Goal: Task Accomplishment & Management: Use online tool/utility

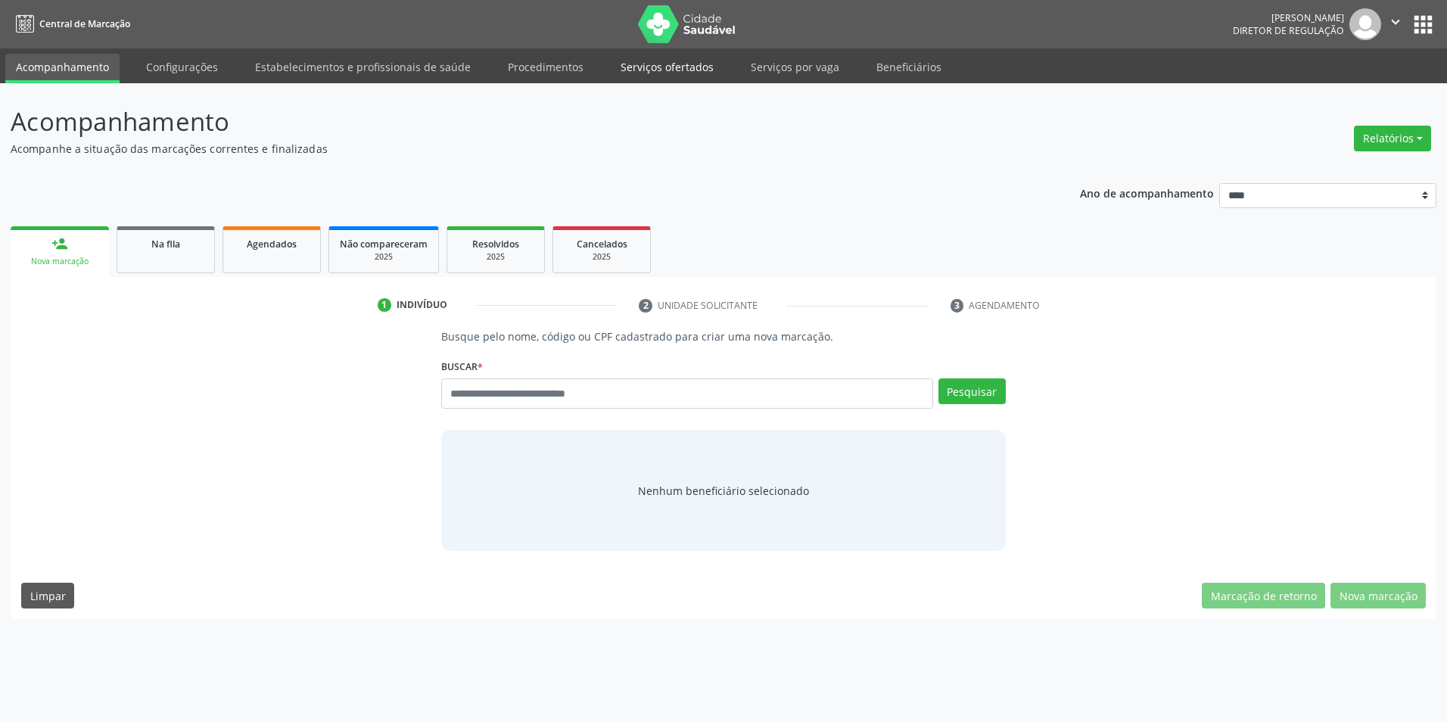
click at [669, 63] on link "Serviços ofertados" at bounding box center [667, 67] width 114 height 26
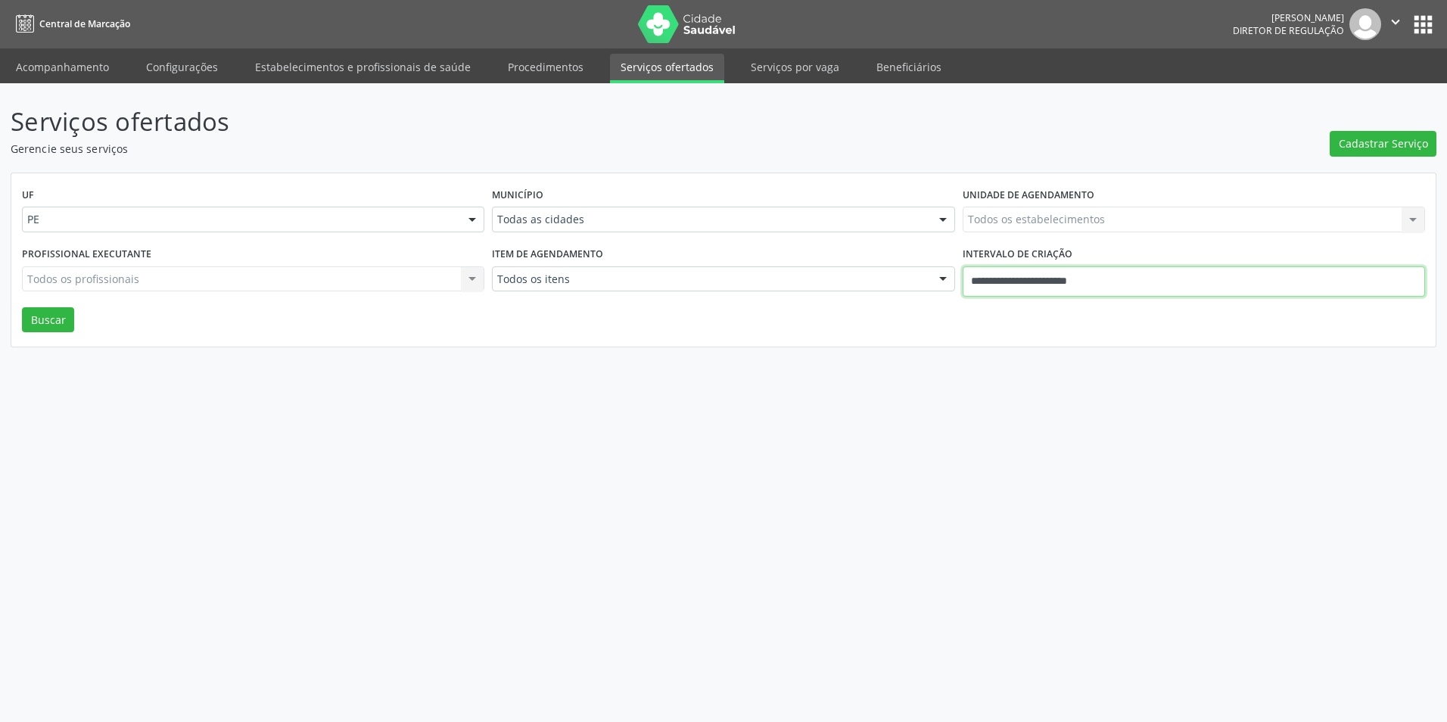
click at [1024, 267] on input "**********" at bounding box center [1194, 281] width 462 height 30
drag, startPoint x: 719, startPoint y: 384, endPoint x: 693, endPoint y: 362, distance: 33.8
click at [718, 384] on div "Serviços ofertados Gerencie seus serviços Cadastrar Serviço UF PE PE Nenhum res…" at bounding box center [723, 402] width 1447 height 639
click at [645, 229] on div "Todas as cidades" at bounding box center [723, 220] width 462 height 26
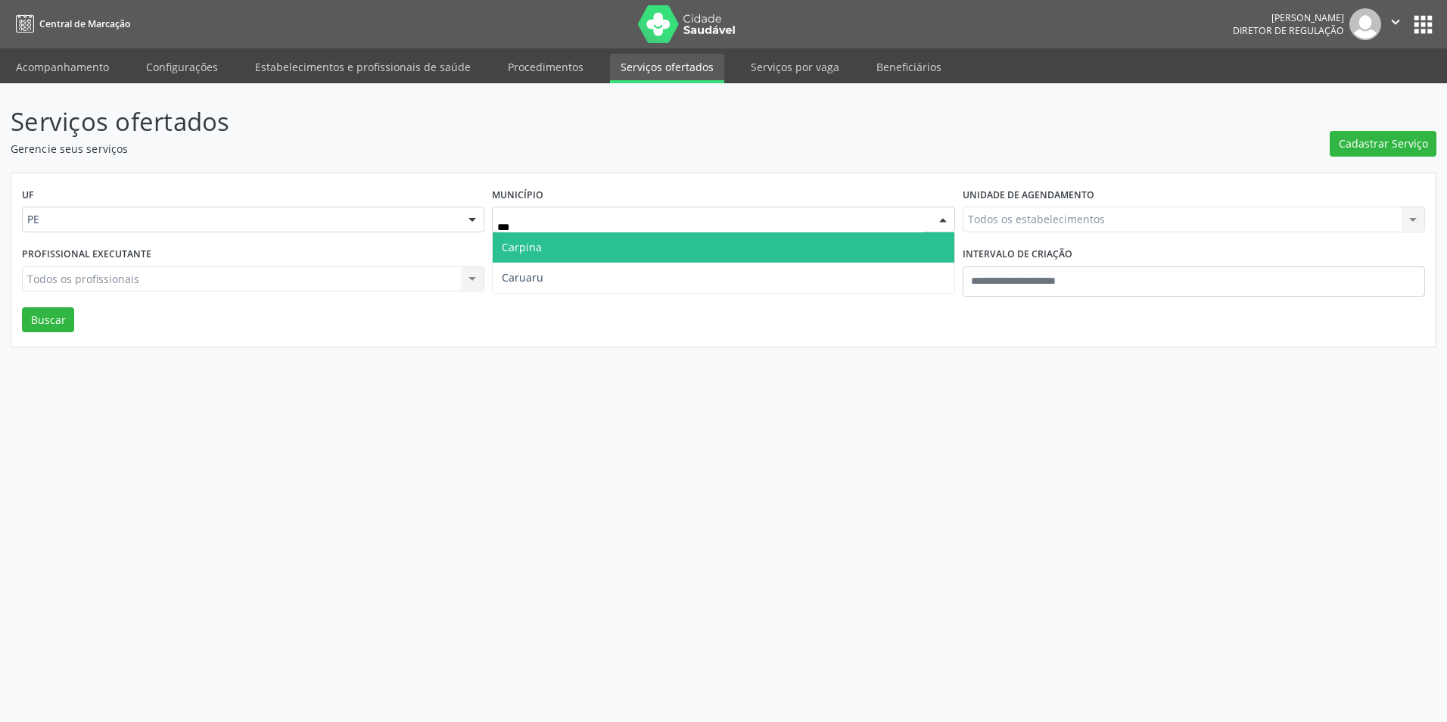
click at [579, 211] on div "***" at bounding box center [723, 220] width 462 height 26
drag, startPoint x: 537, startPoint y: 222, endPoint x: 403, endPoint y: 247, distance: 136.1
click at [401, 247] on div "UF PE PE Nenhum resultado encontrado para: " " Não há nenhuma opção para ser ex…" at bounding box center [723, 260] width 1424 height 174
type input "***"
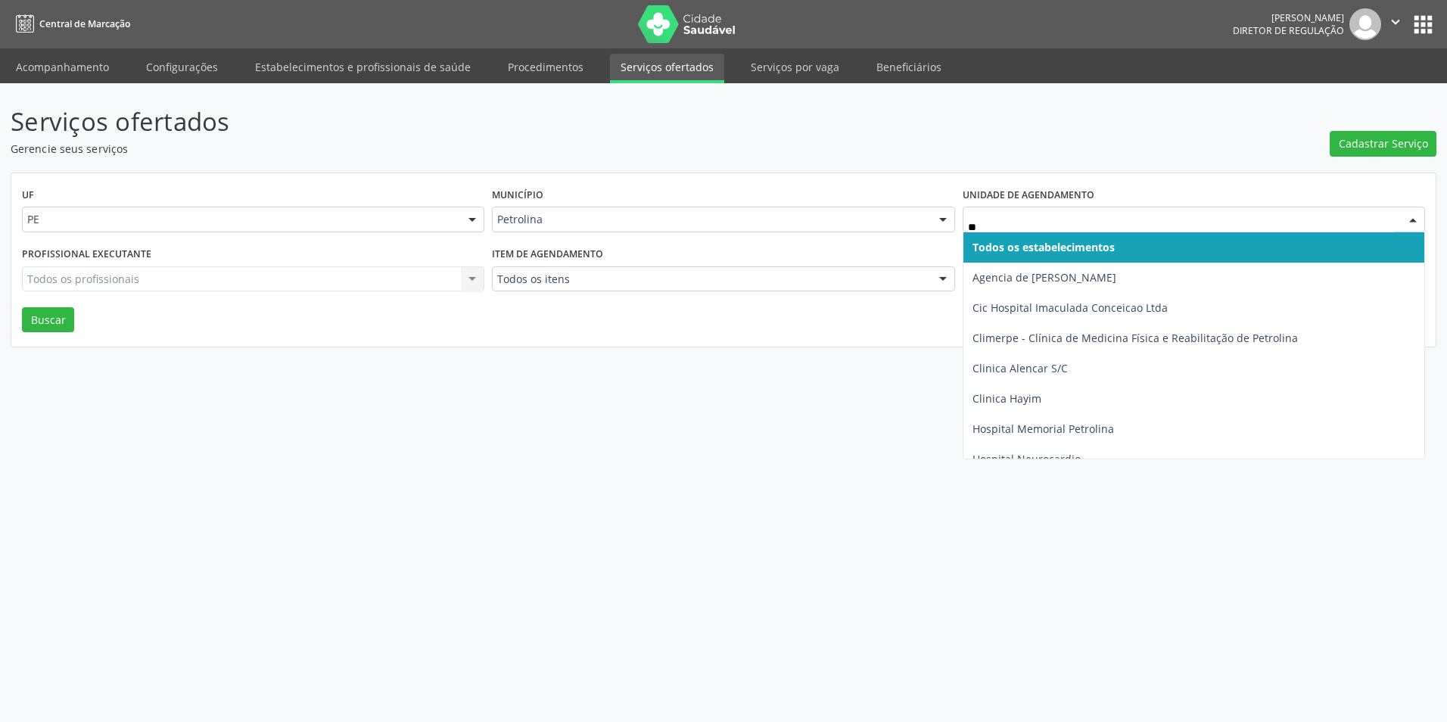
type input "***"
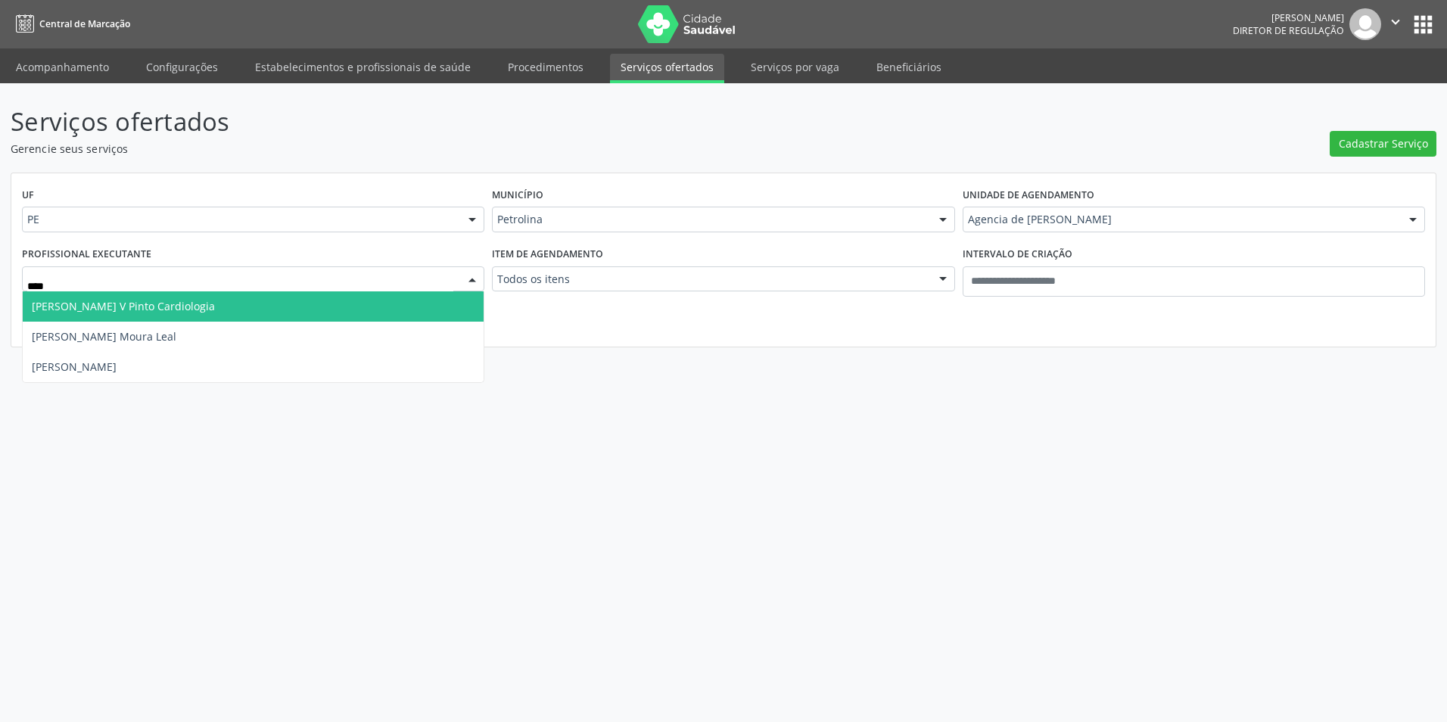
type input "*****"
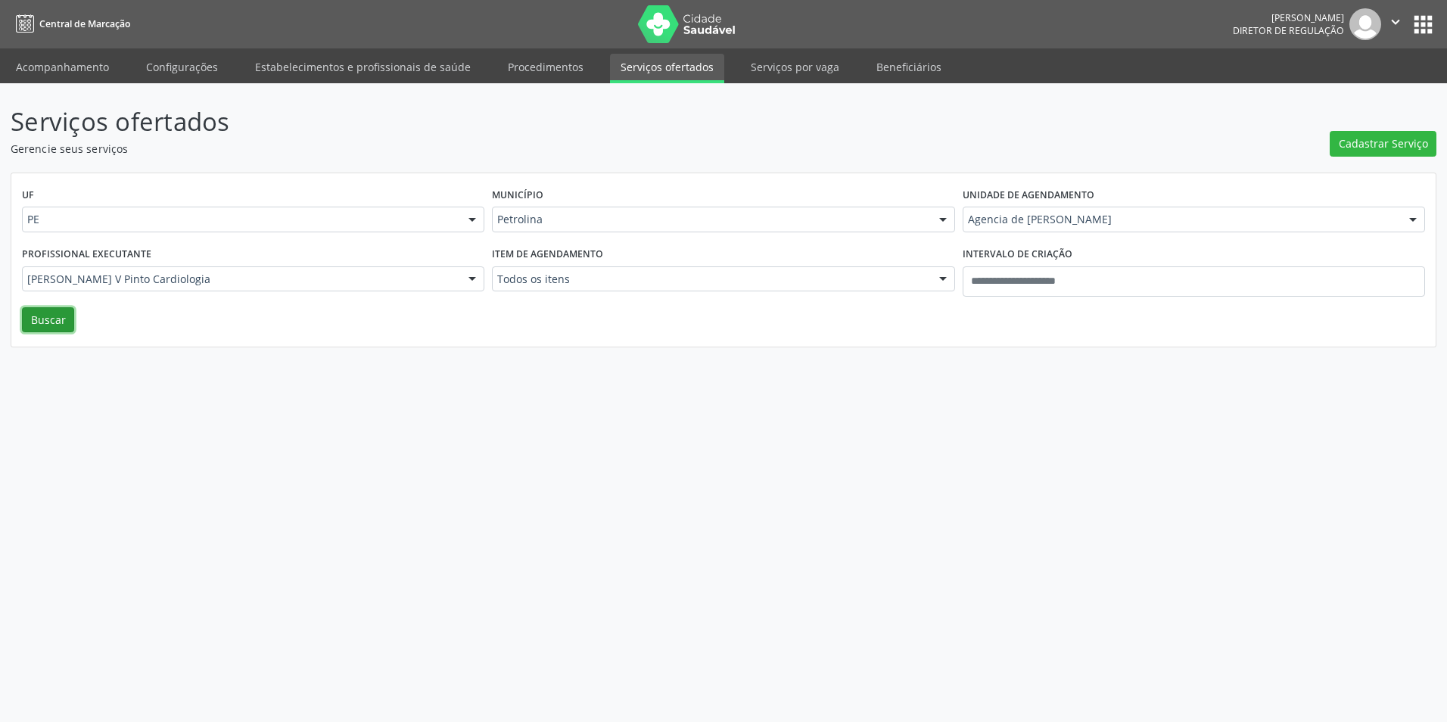
click at [22, 307] on button "Buscar" at bounding box center [48, 320] width 52 height 26
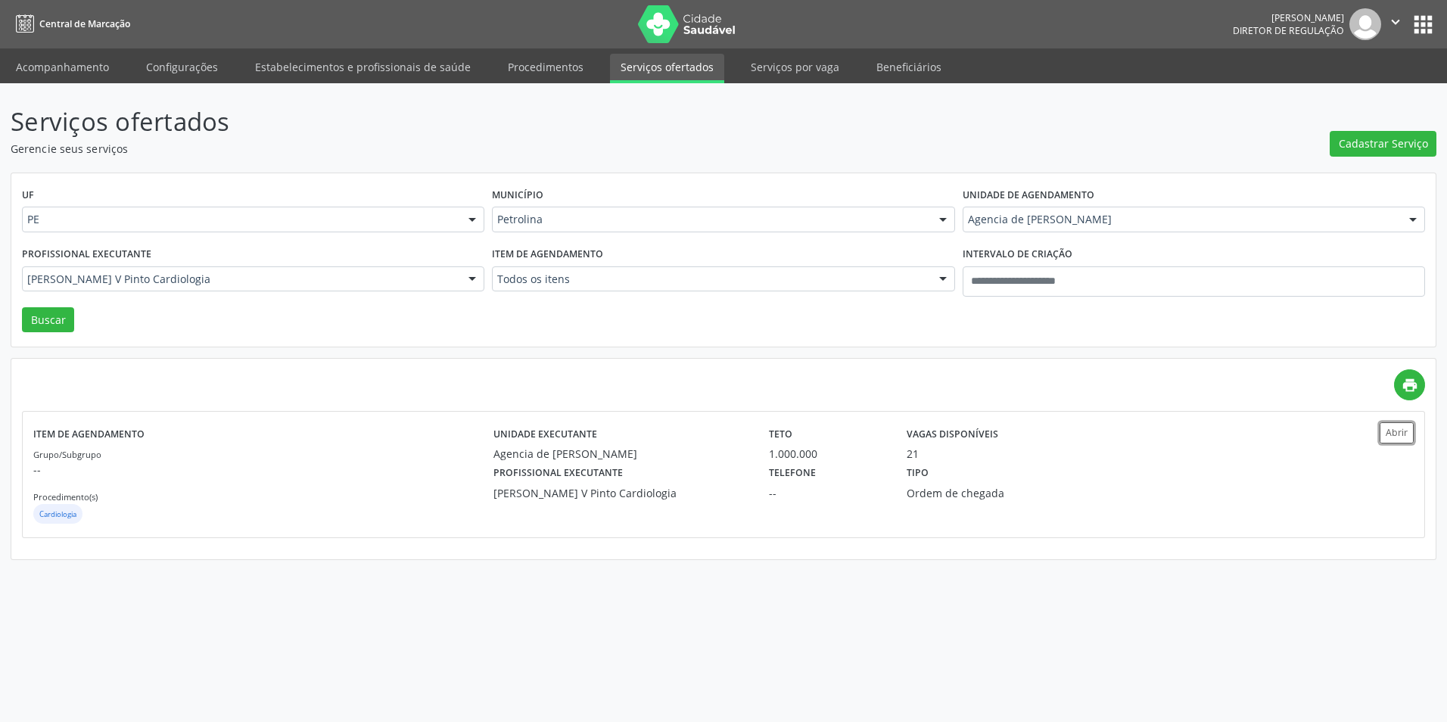
click at [1380, 422] on button "Abrir" at bounding box center [1397, 432] width 34 height 20
click at [1392, 15] on icon "" at bounding box center [1395, 22] width 17 height 17
click at [1344, 89] on link "Sair" at bounding box center [1357, 92] width 104 height 21
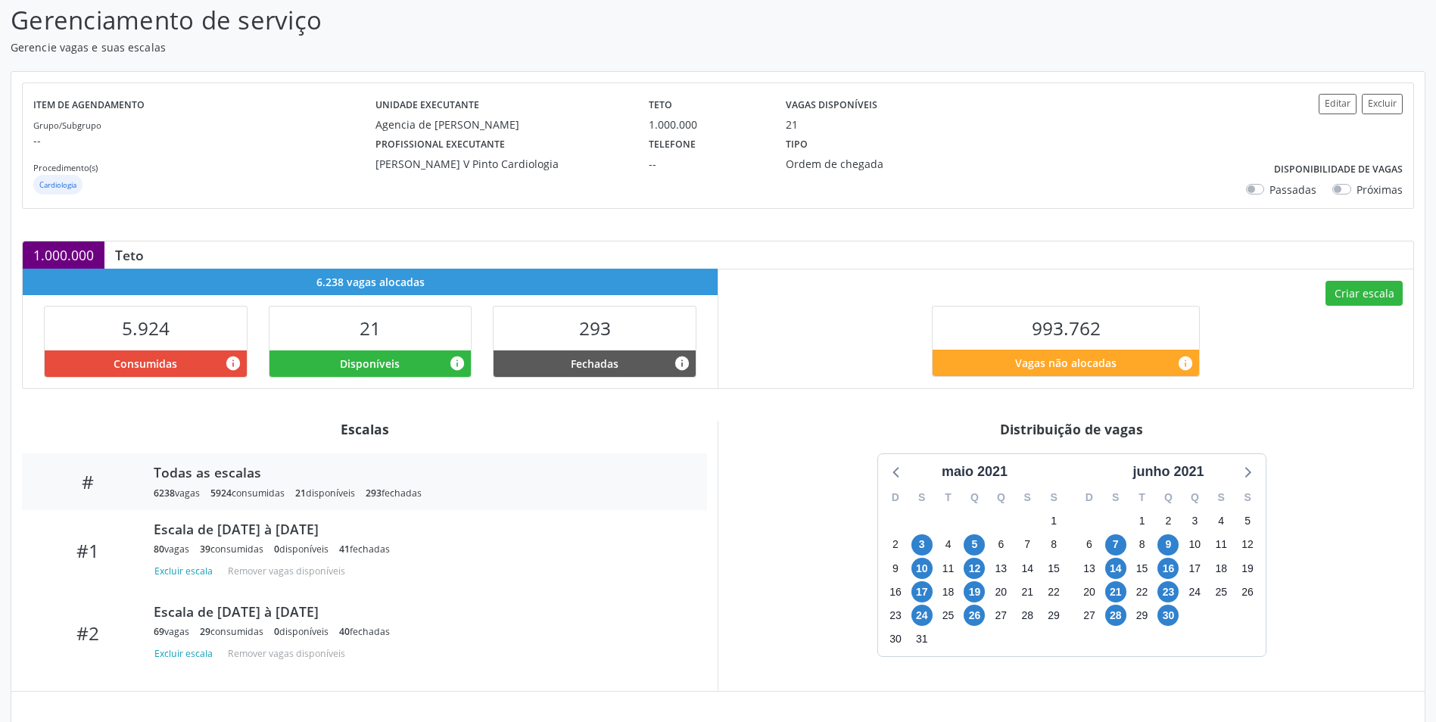
scroll to position [237, 0]
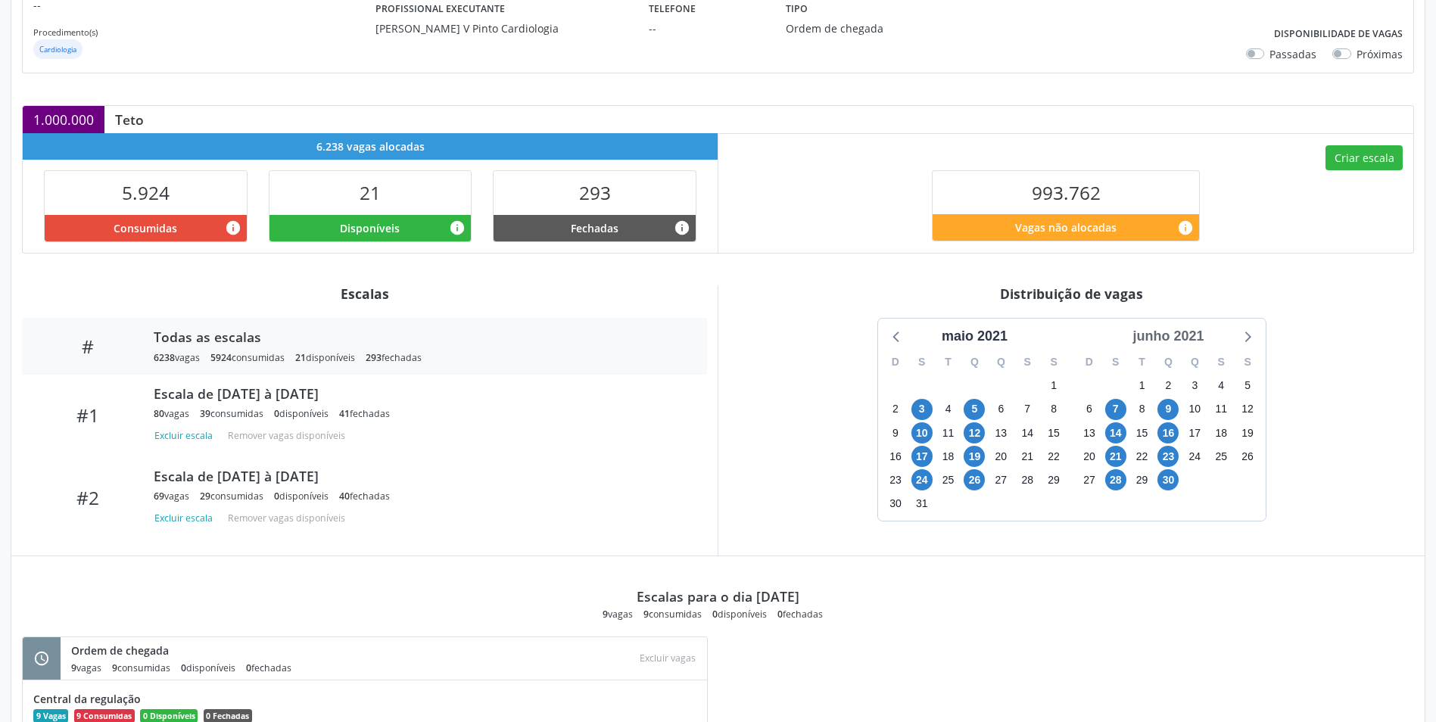
click at [1192, 334] on div "junho 2021" at bounding box center [1167, 336] width 83 height 20
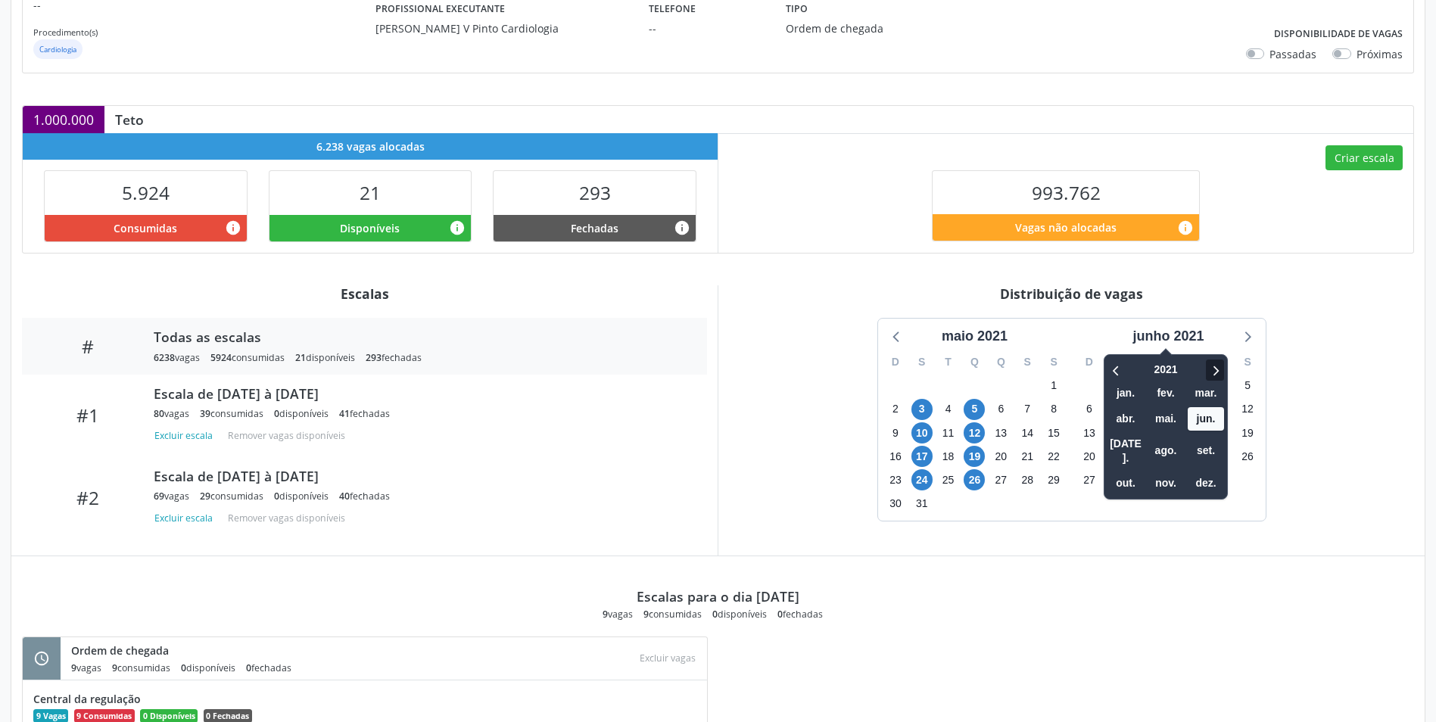
drag, startPoint x: 1204, startPoint y: 364, endPoint x: 1211, endPoint y: 368, distance: 7.8
click at [1208, 366] on div at bounding box center [1204, 369] width 39 height 23
click at [1211, 368] on icon at bounding box center [1214, 370] width 15 height 18
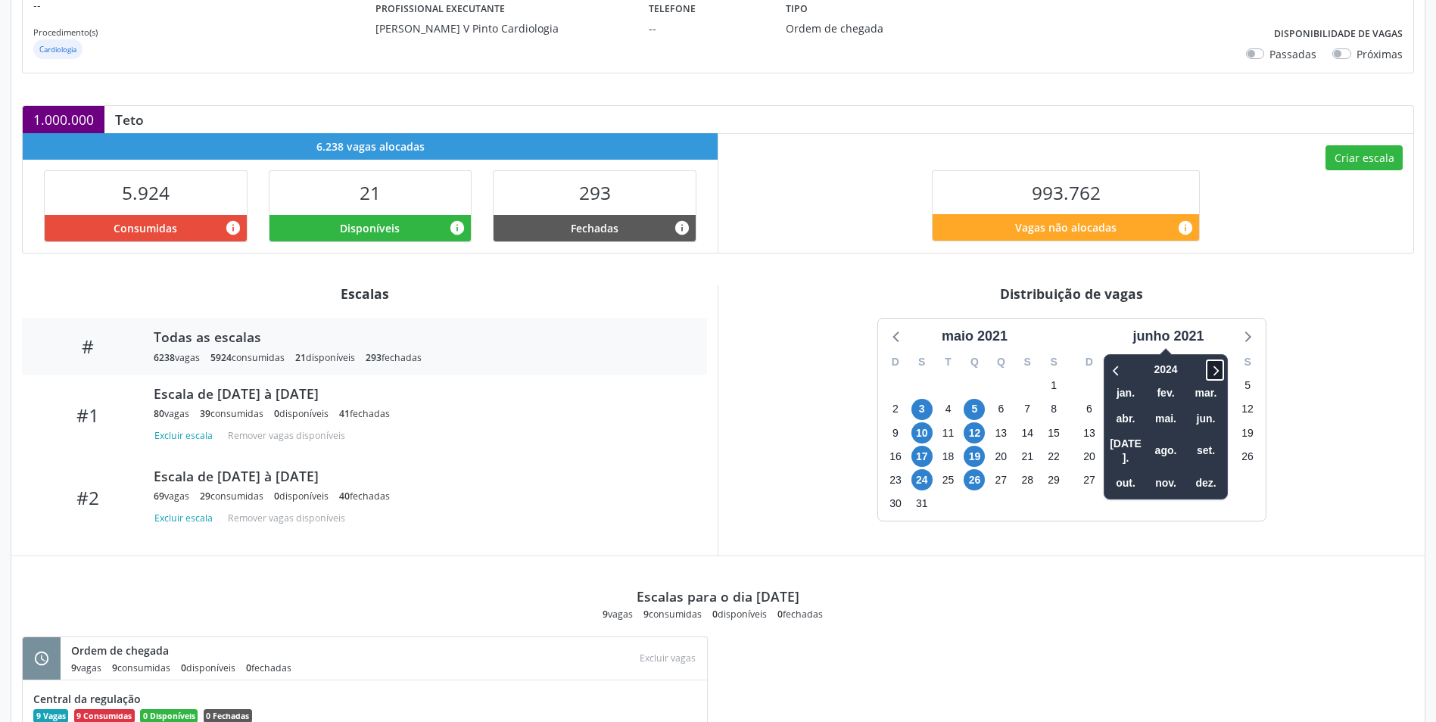
drag, startPoint x: 1211, startPoint y: 368, endPoint x: 1215, endPoint y: 379, distance: 12.0
click at [1212, 368] on icon at bounding box center [1214, 370] width 15 height 18
click at [1206, 440] on span "set." at bounding box center [1205, 450] width 36 height 23
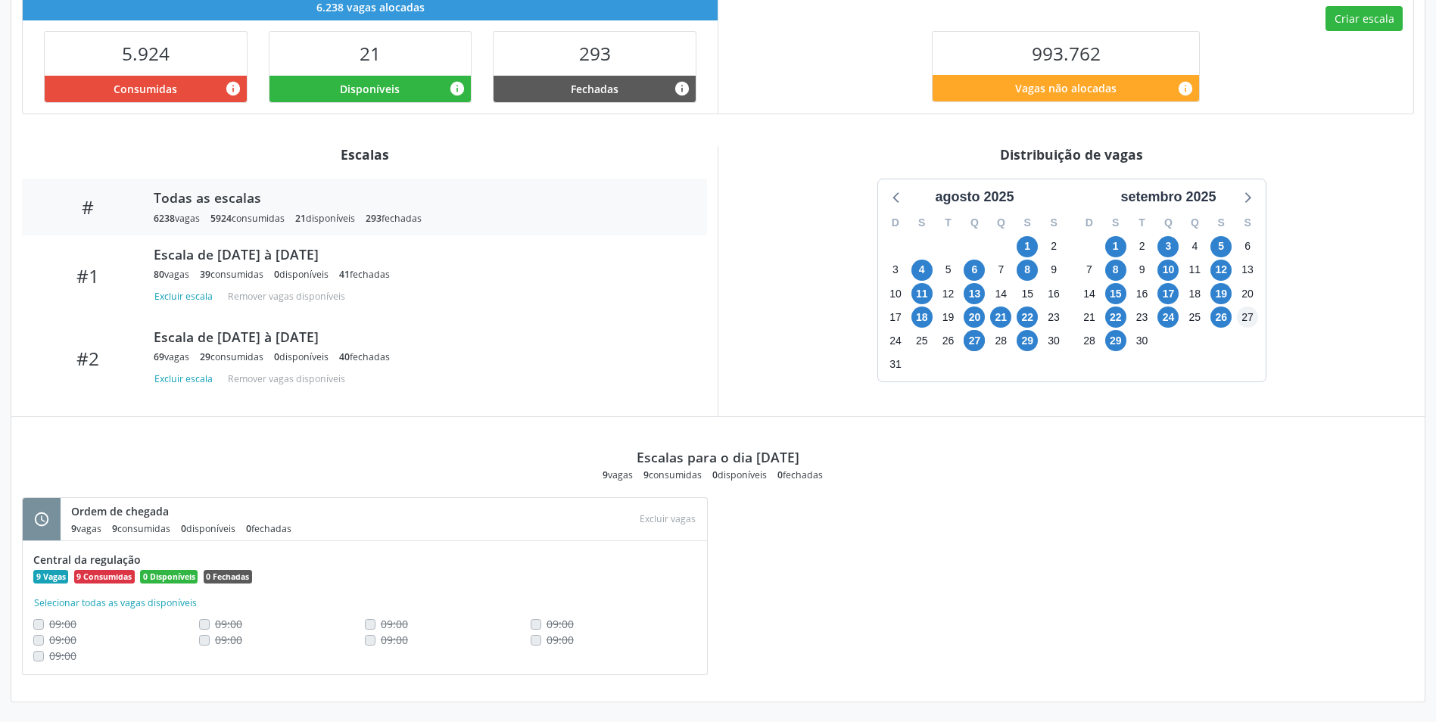
scroll to position [378, 0]
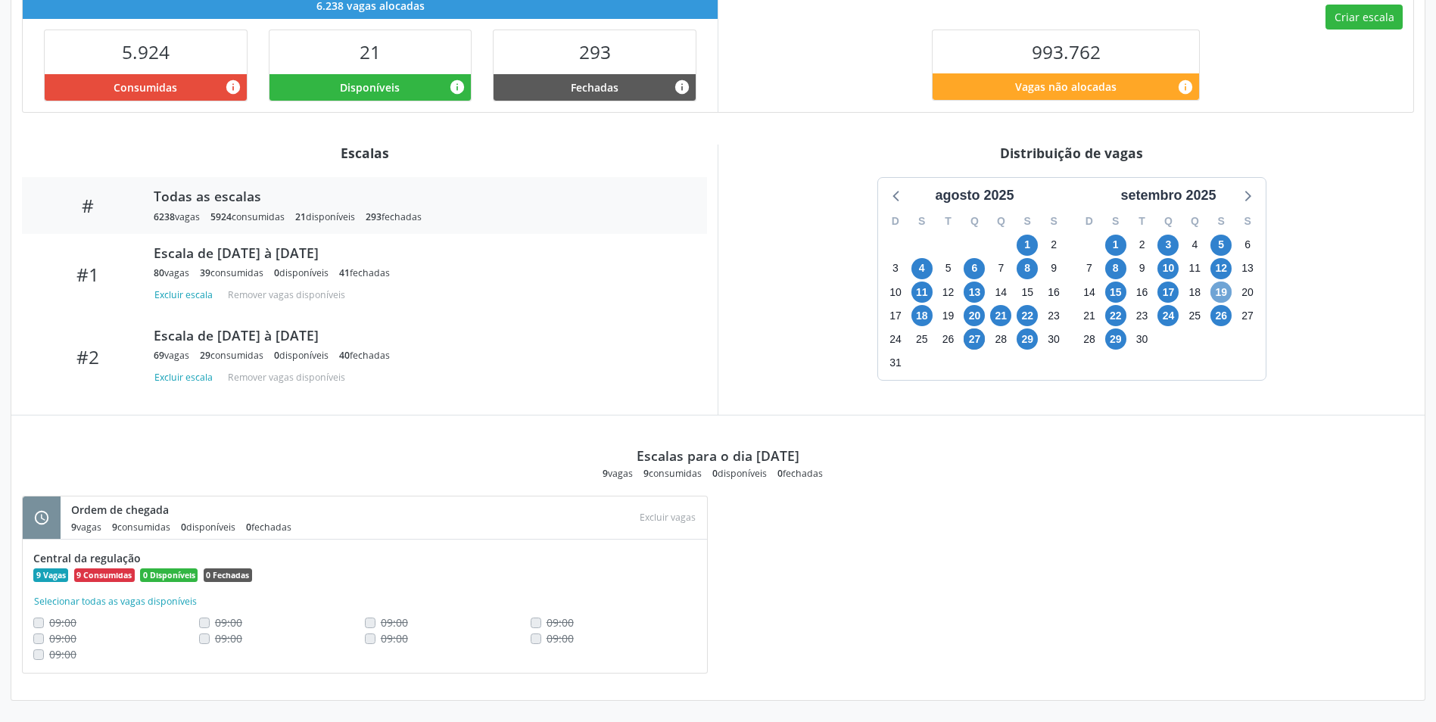
click at [1222, 293] on span "19" at bounding box center [1220, 292] width 21 height 21
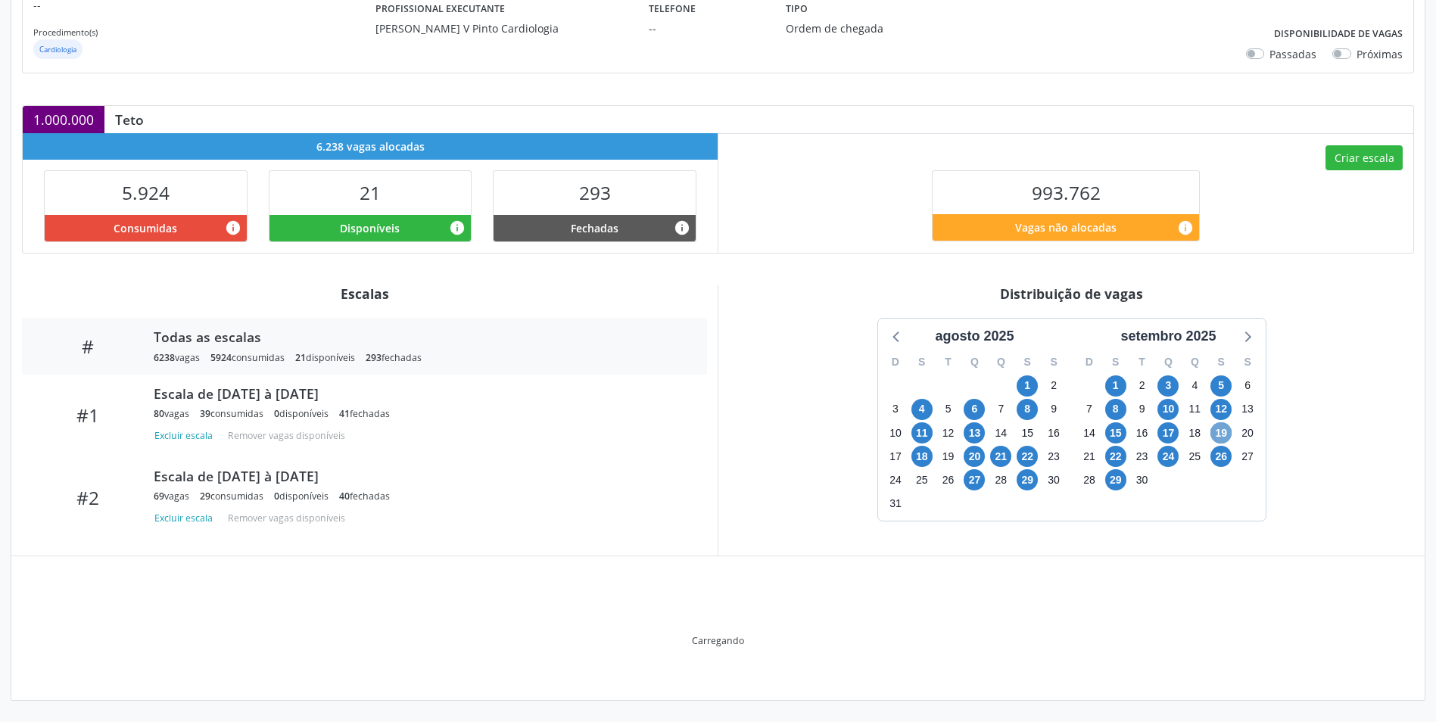
scroll to position [362, 0]
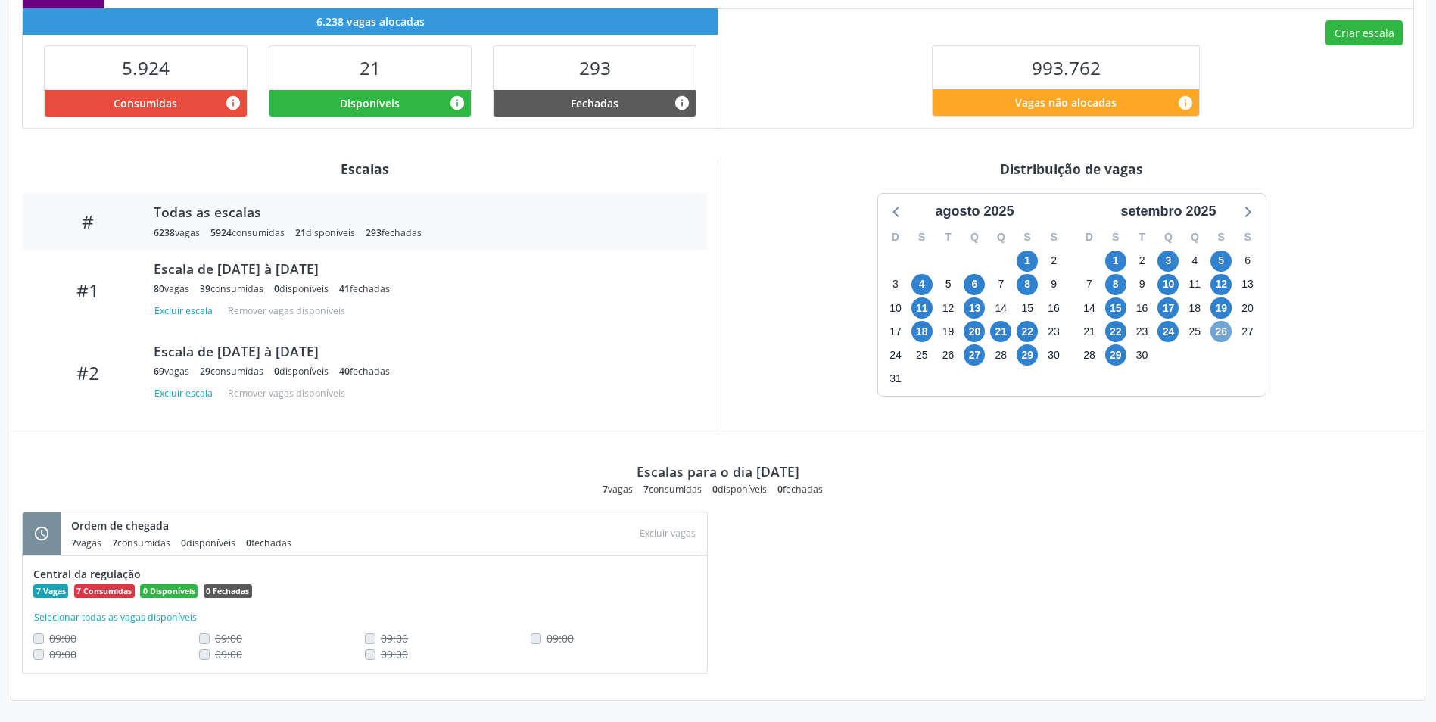
click at [1222, 332] on span "26" at bounding box center [1220, 331] width 21 height 21
click at [1124, 328] on span "22" at bounding box center [1115, 331] width 21 height 21
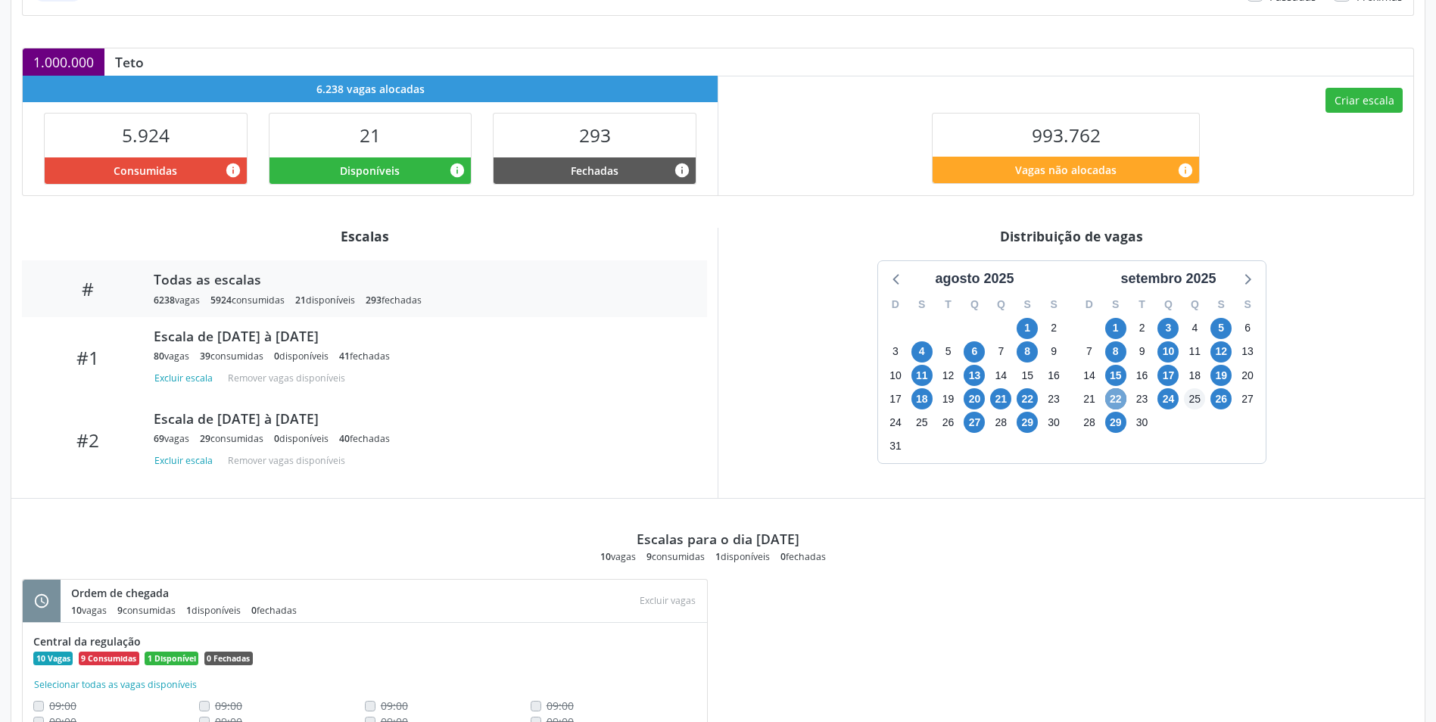
scroll to position [303, 0]
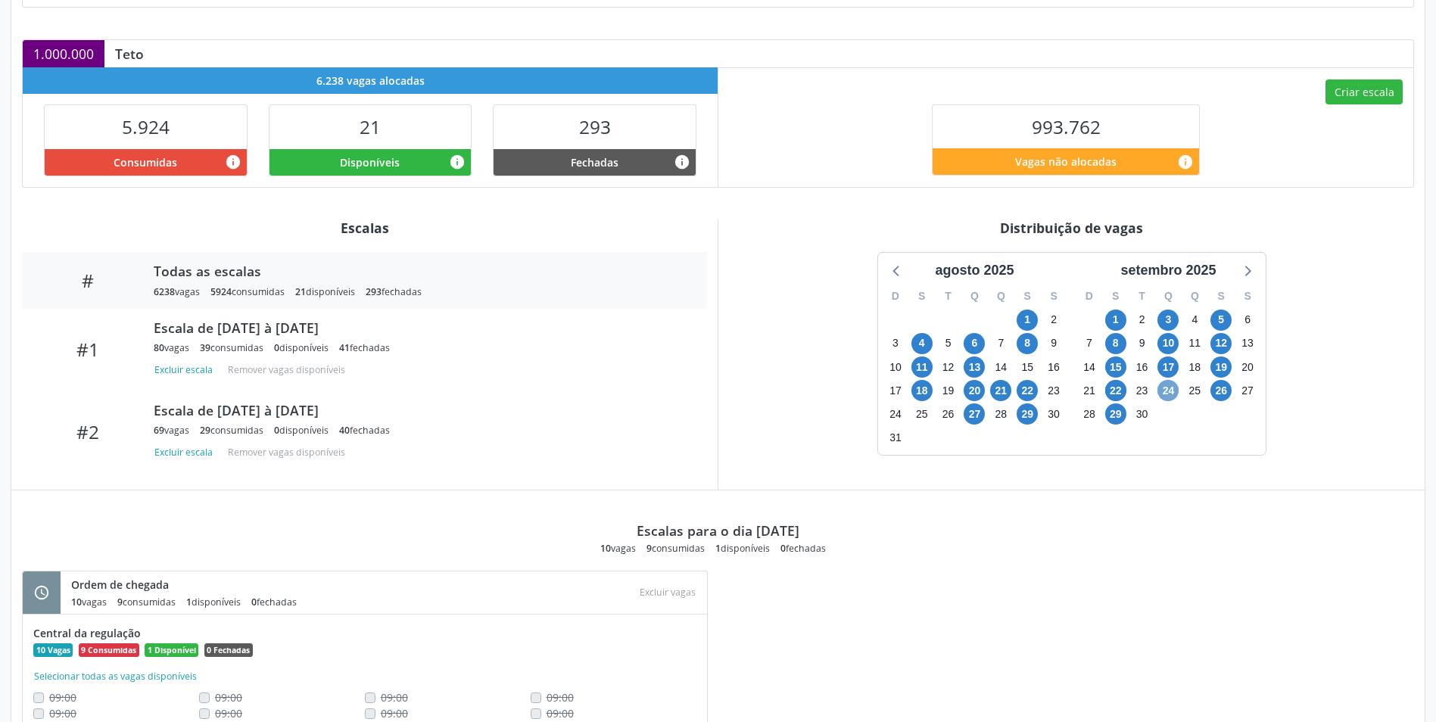
click at [1172, 388] on span "24" at bounding box center [1167, 390] width 21 height 21
click at [1218, 397] on span "26" at bounding box center [1220, 390] width 21 height 21
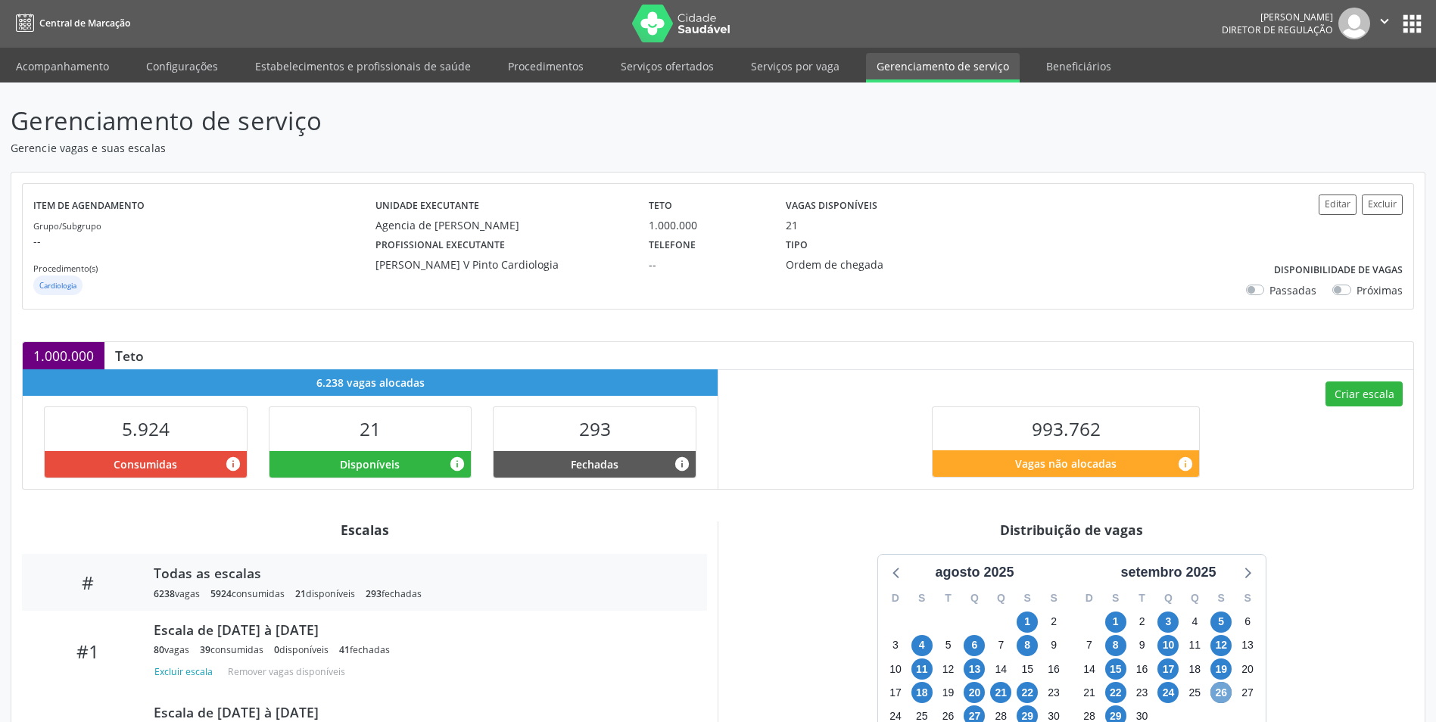
scroll to position [0, 0]
click at [1356, 291] on label "Próximas" at bounding box center [1379, 291] width 46 height 16
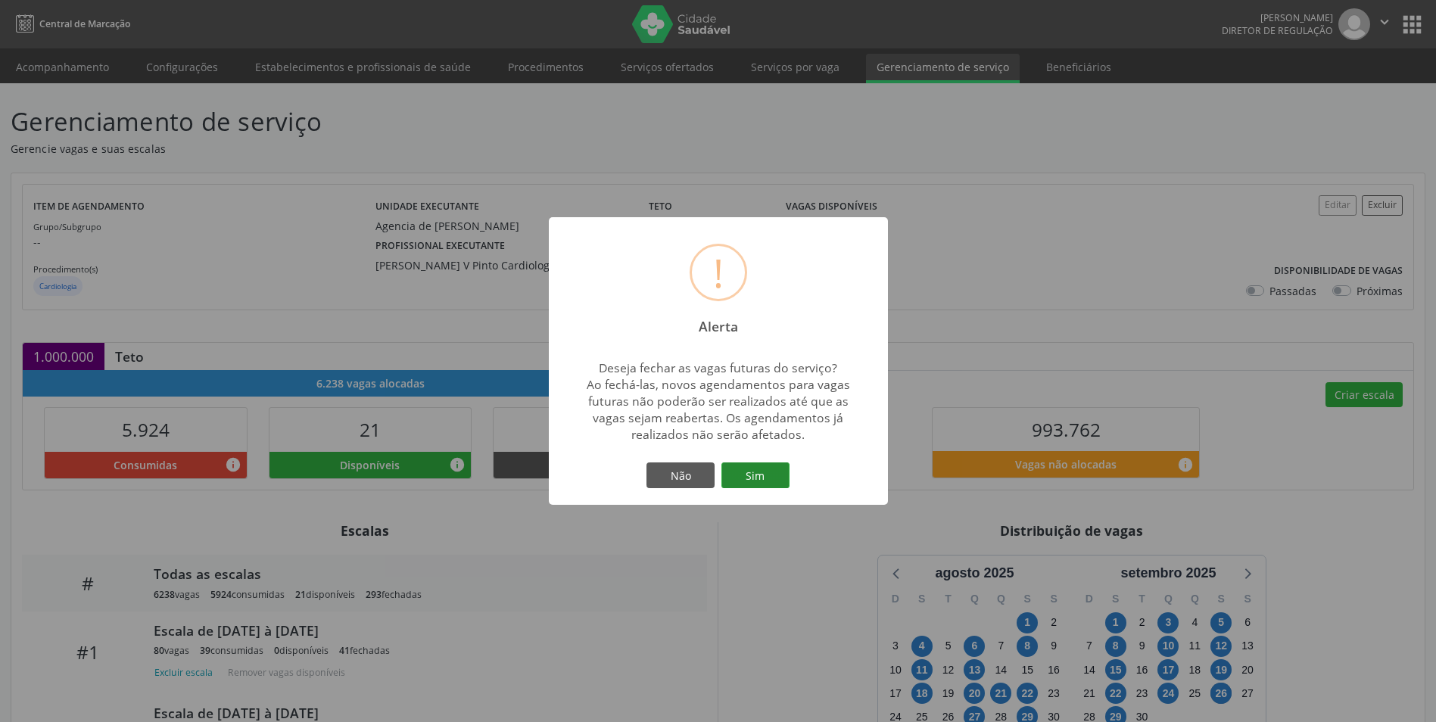
click at [772, 468] on button "Sim" at bounding box center [755, 475] width 68 height 26
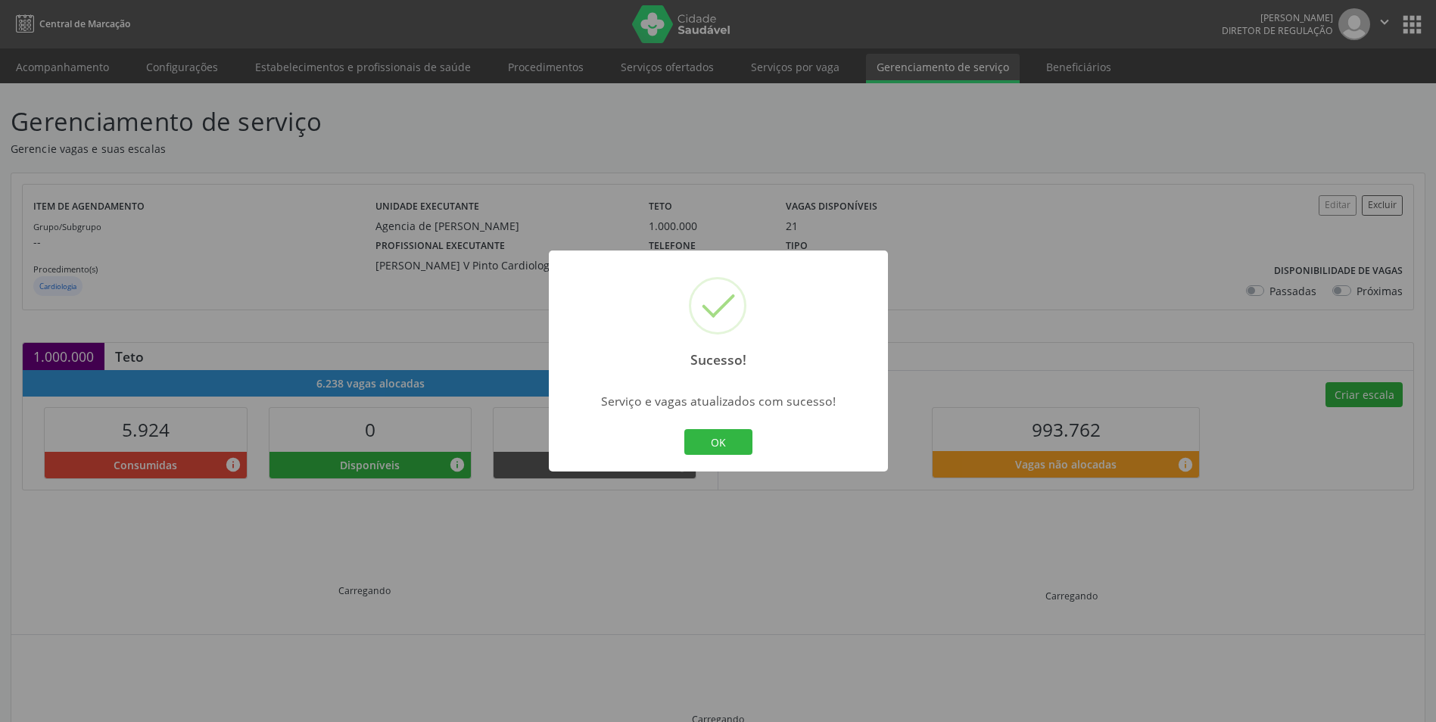
click at [994, 144] on div "Sucesso! × Serviço e vagas atualizados com sucesso! OK Cancel" at bounding box center [718, 361] width 1436 height 722
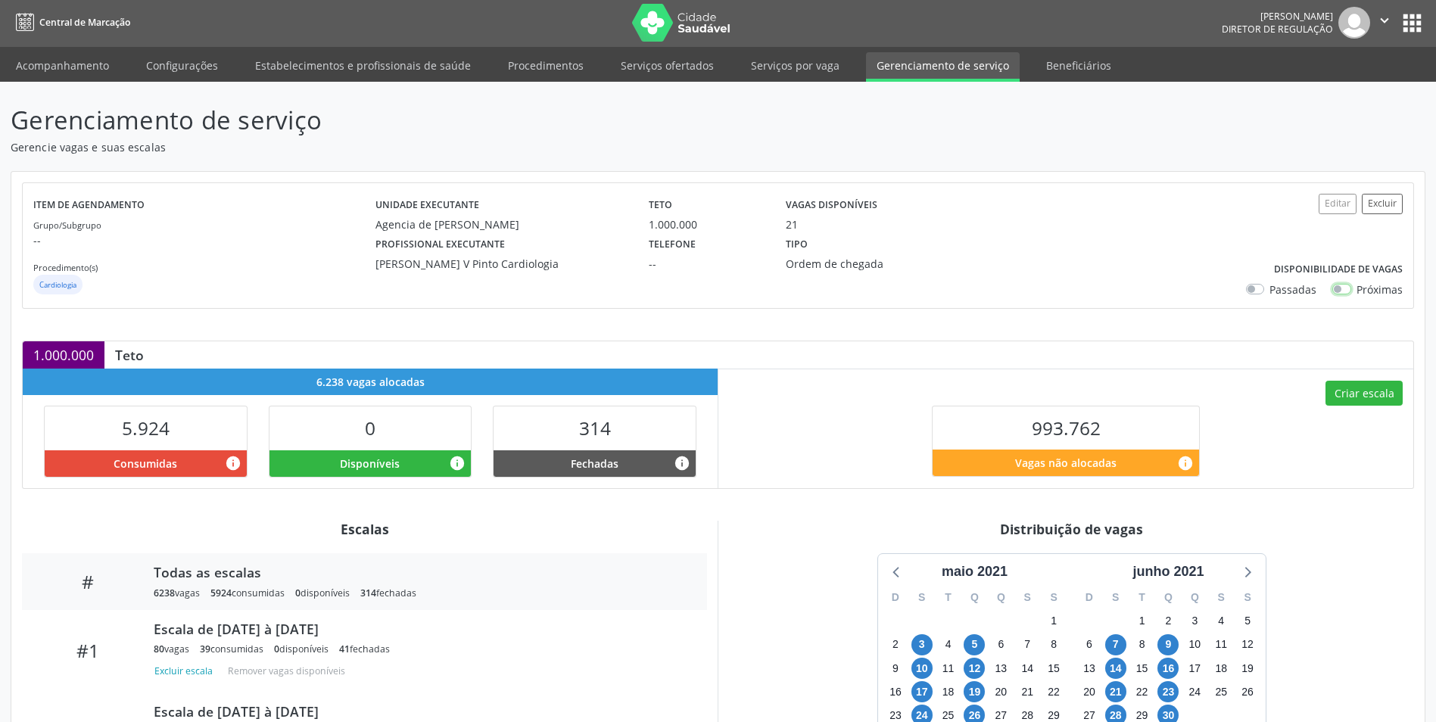
scroll to position [151, 0]
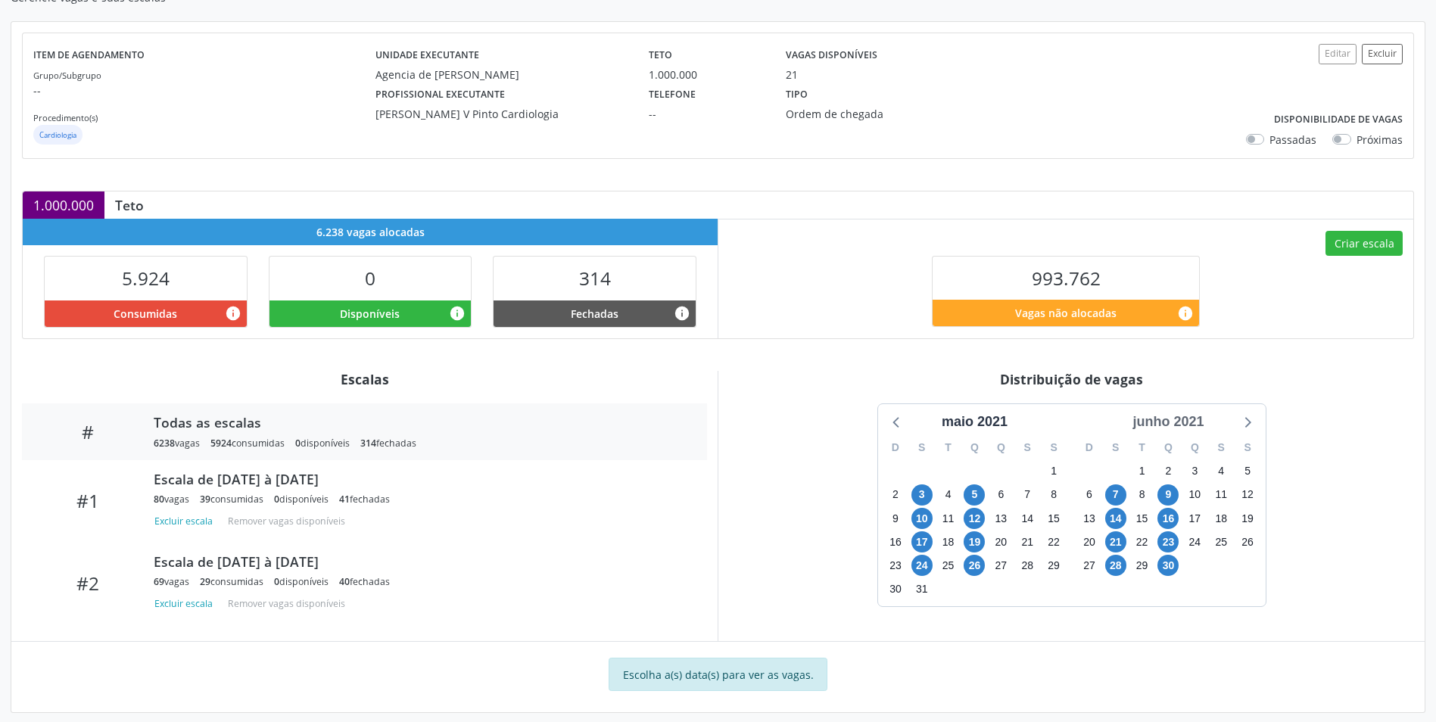
click at [1191, 421] on div "junho 2021" at bounding box center [1167, 422] width 83 height 20
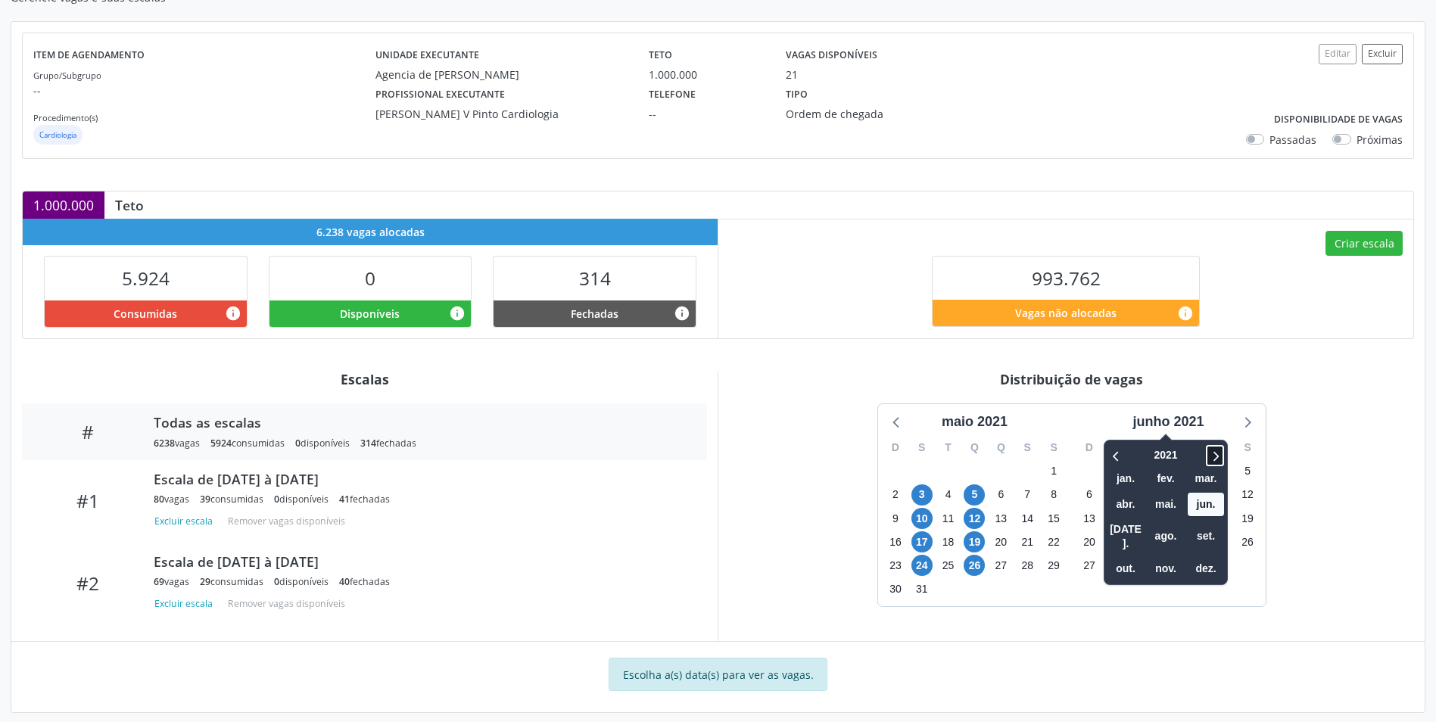
click at [1212, 450] on icon at bounding box center [1214, 455] width 15 height 18
drag, startPoint x: 1213, startPoint y: 452, endPoint x: 1212, endPoint y: 481, distance: 29.5
click at [1214, 452] on icon at bounding box center [1214, 455] width 15 height 18
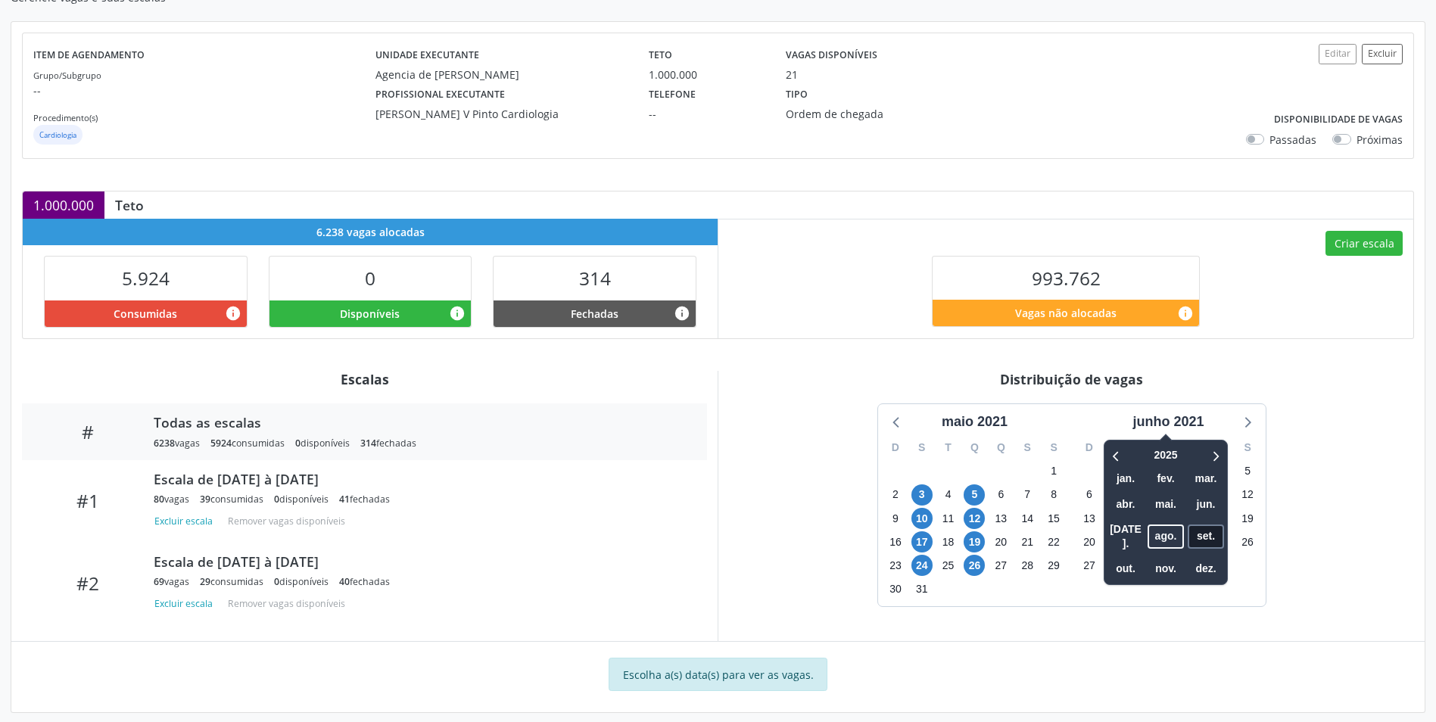
drag, startPoint x: 1206, startPoint y: 528, endPoint x: 1206, endPoint y: 517, distance: 11.4
click at [1205, 529] on span "set." at bounding box center [1205, 535] width 36 height 23
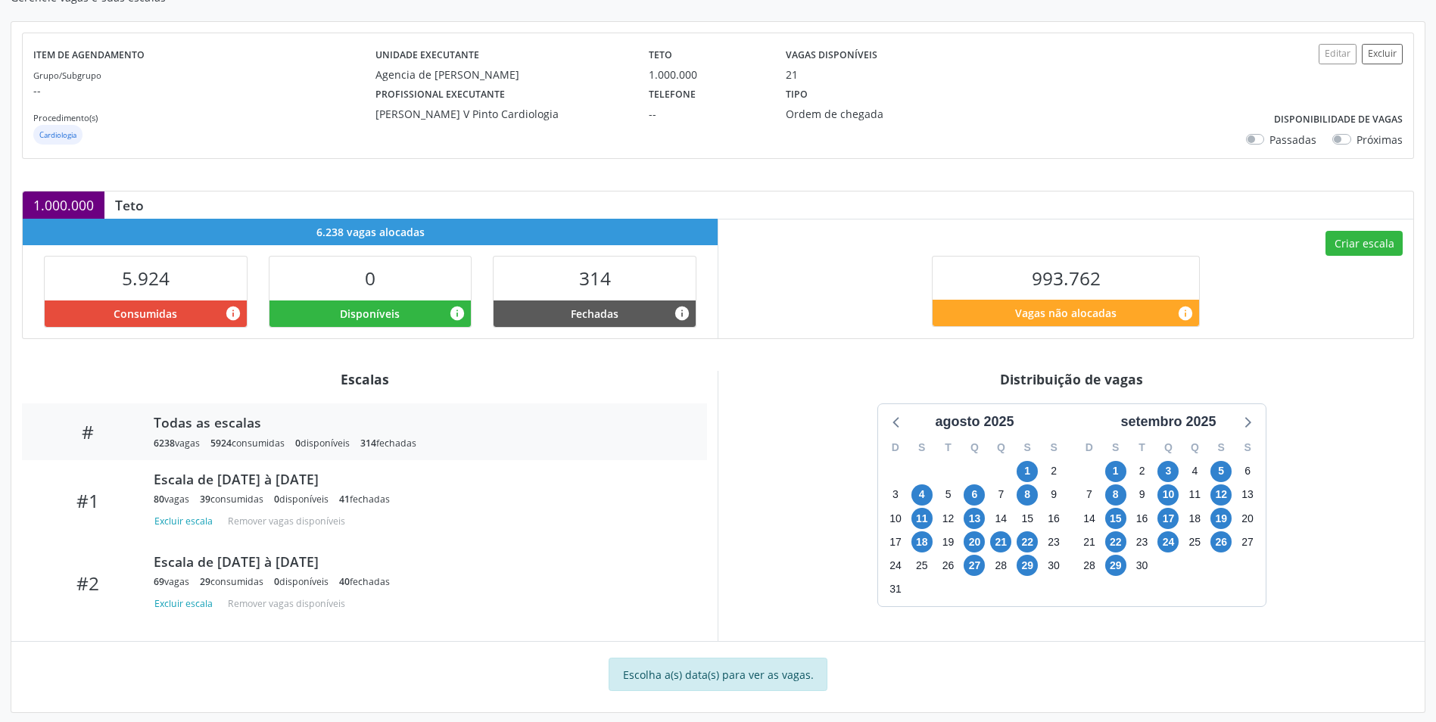
click at [1239, 392] on div "Distribuição de vagas agosto 2025 D S T Q Q S S 27 28 29 30 31 1 2 3 4 5 6 7 8 …" at bounding box center [1070, 506] width 707 height 270
click at [1121, 557] on span "29" at bounding box center [1115, 565] width 21 height 21
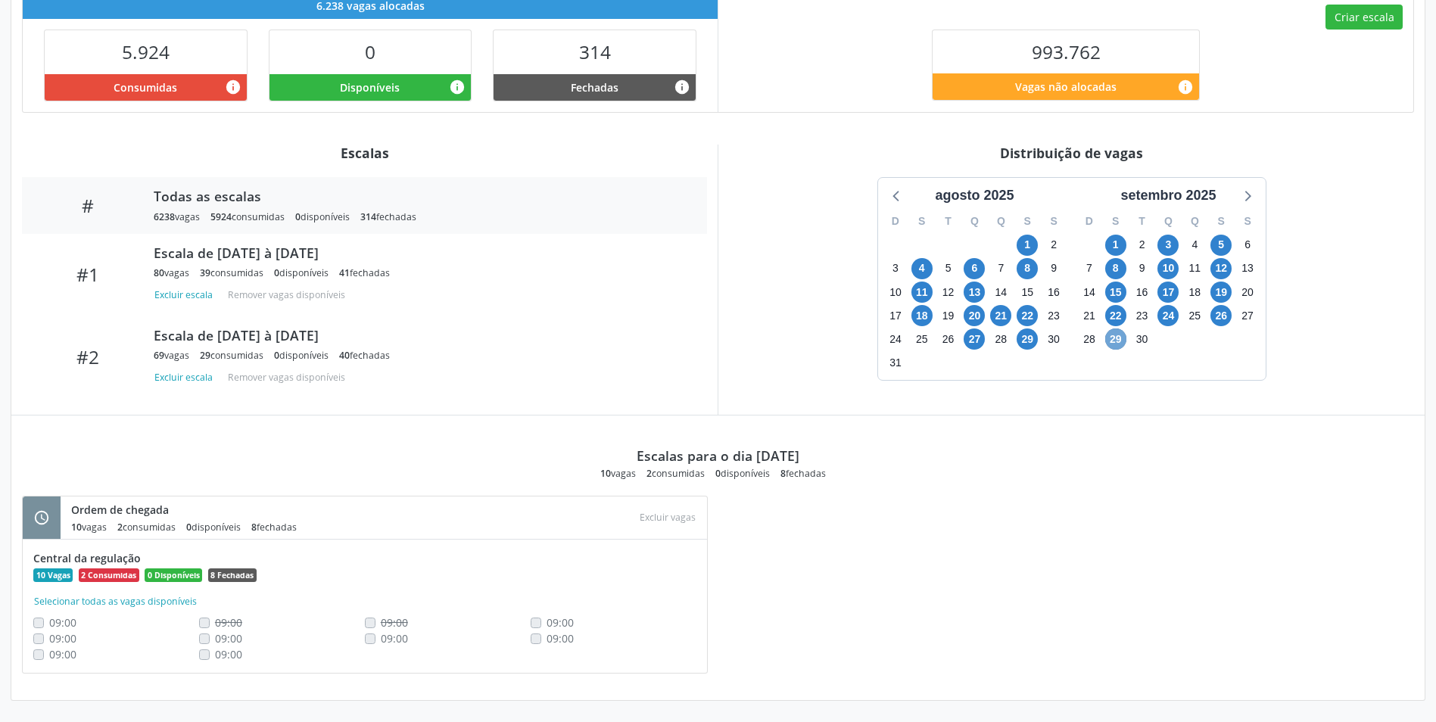
scroll to position [302, 0]
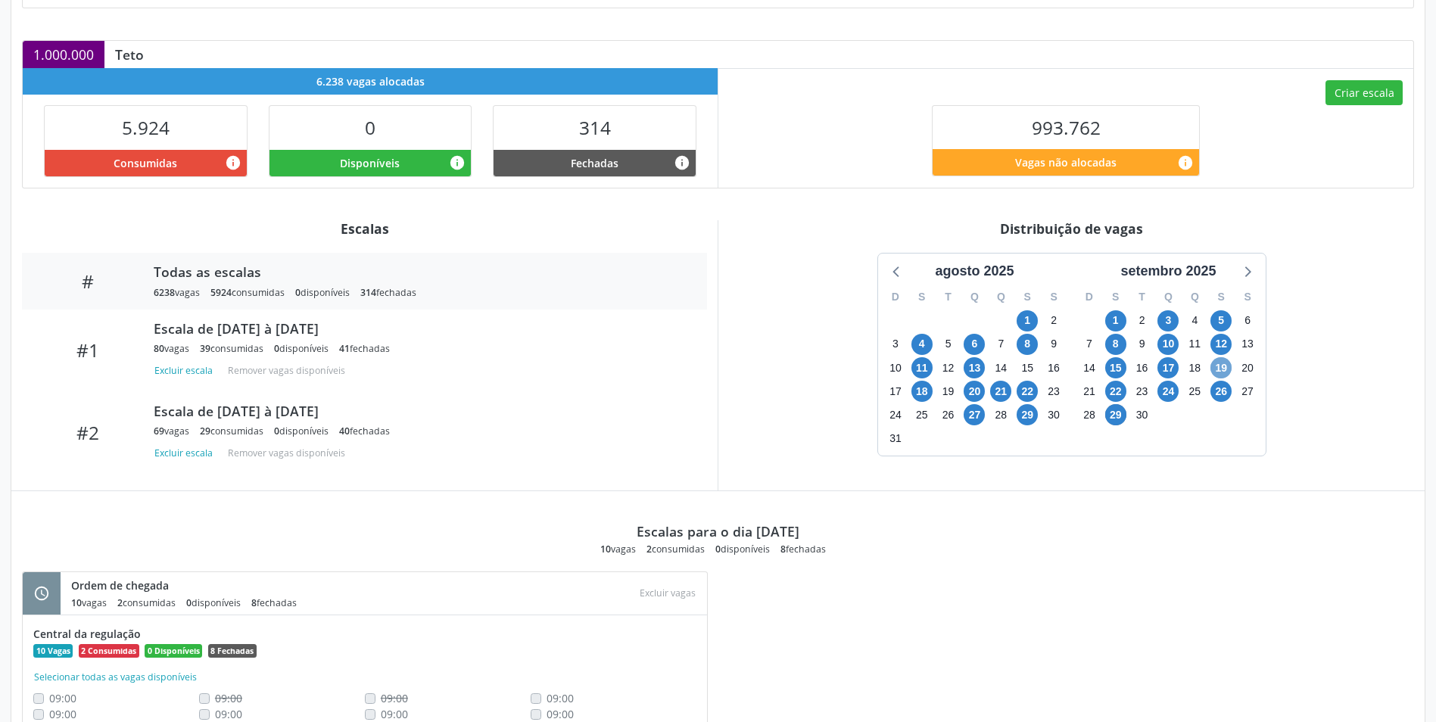
click at [1221, 366] on span "19" at bounding box center [1220, 367] width 21 height 21
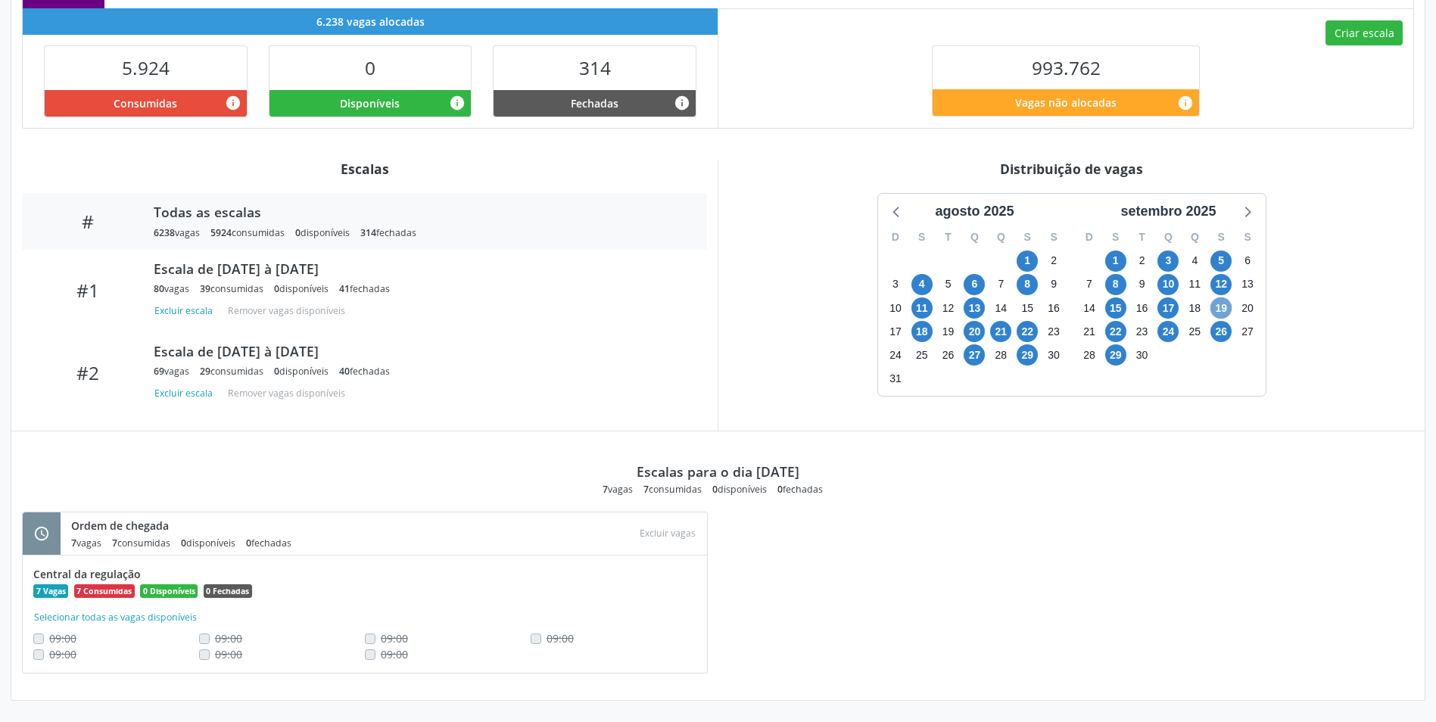
scroll to position [286, 0]
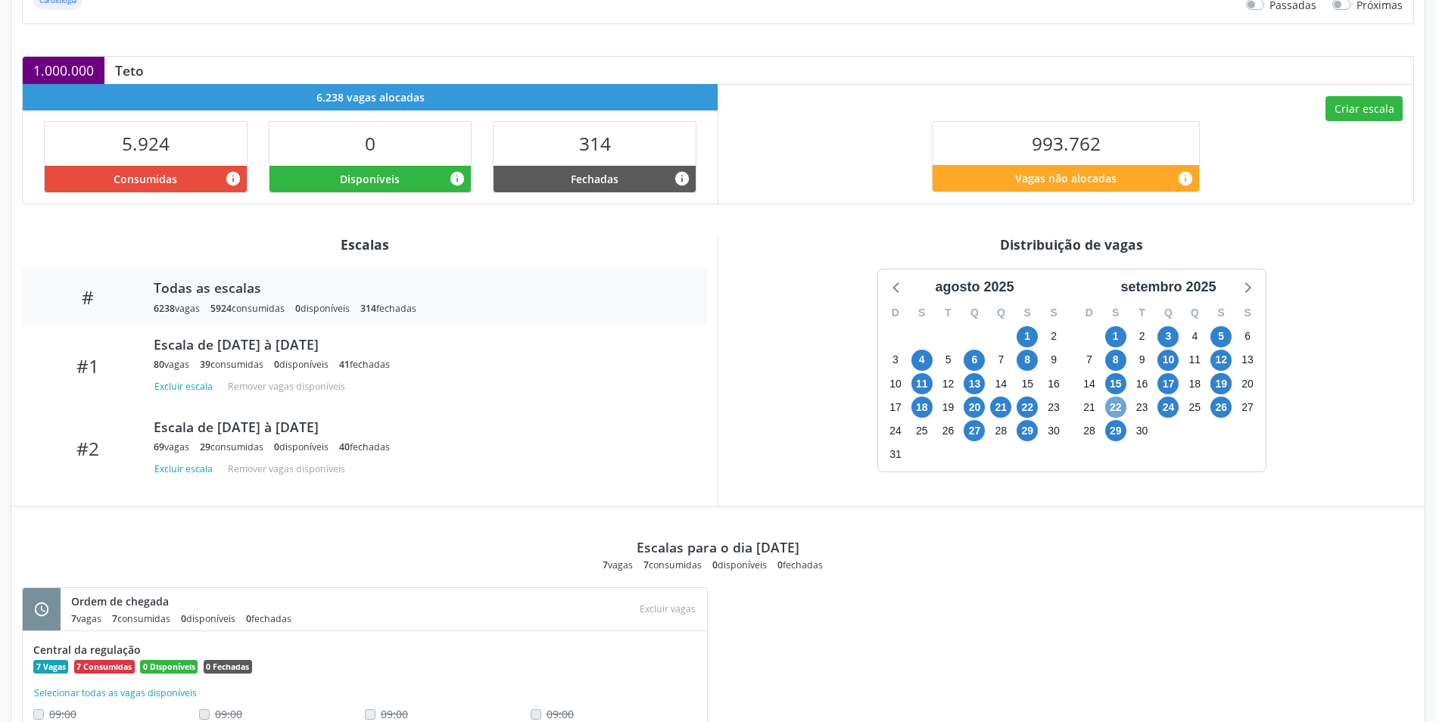
click at [1120, 412] on span "22" at bounding box center [1115, 407] width 21 height 21
click at [1114, 434] on span "29" at bounding box center [1115, 430] width 21 height 21
click at [1112, 415] on span "22" at bounding box center [1115, 407] width 21 height 21
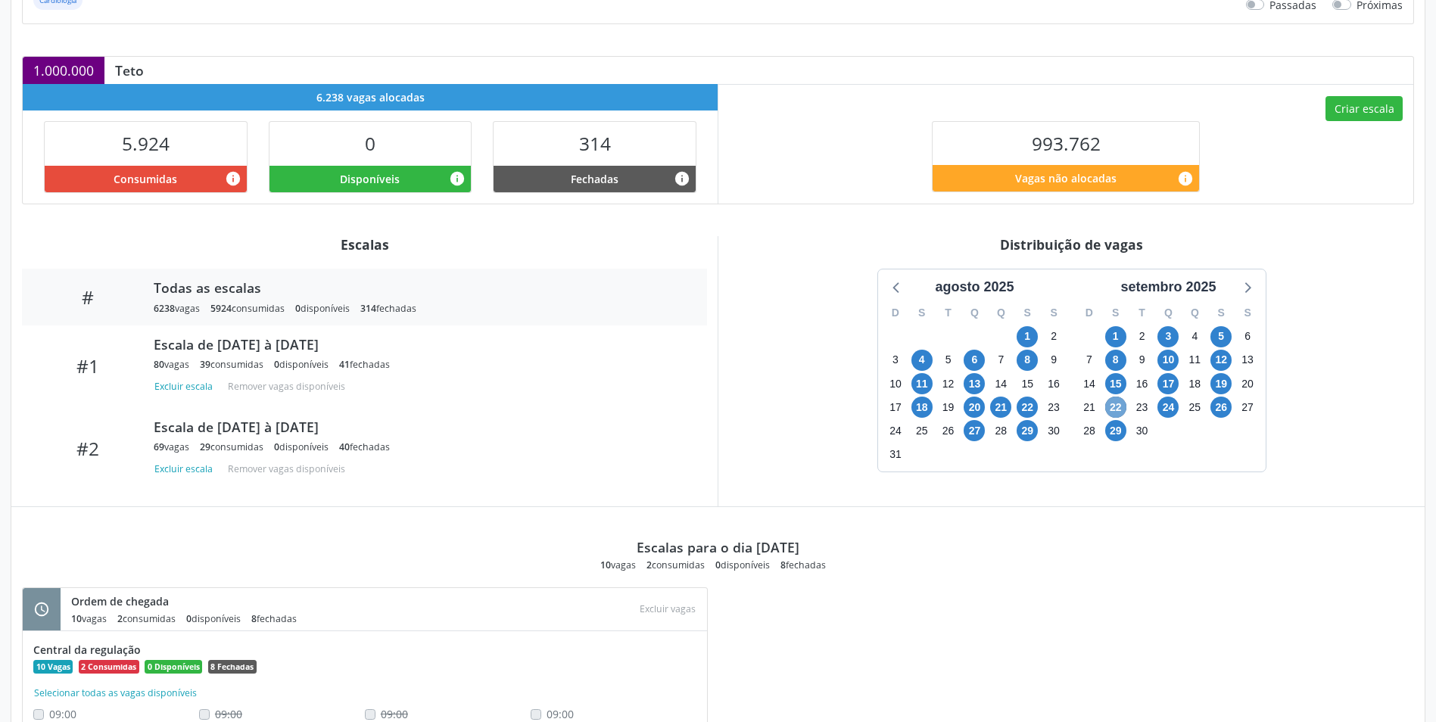
click at [1112, 415] on span "22" at bounding box center [1115, 407] width 21 height 21
click at [1116, 430] on span "29" at bounding box center [1115, 430] width 21 height 21
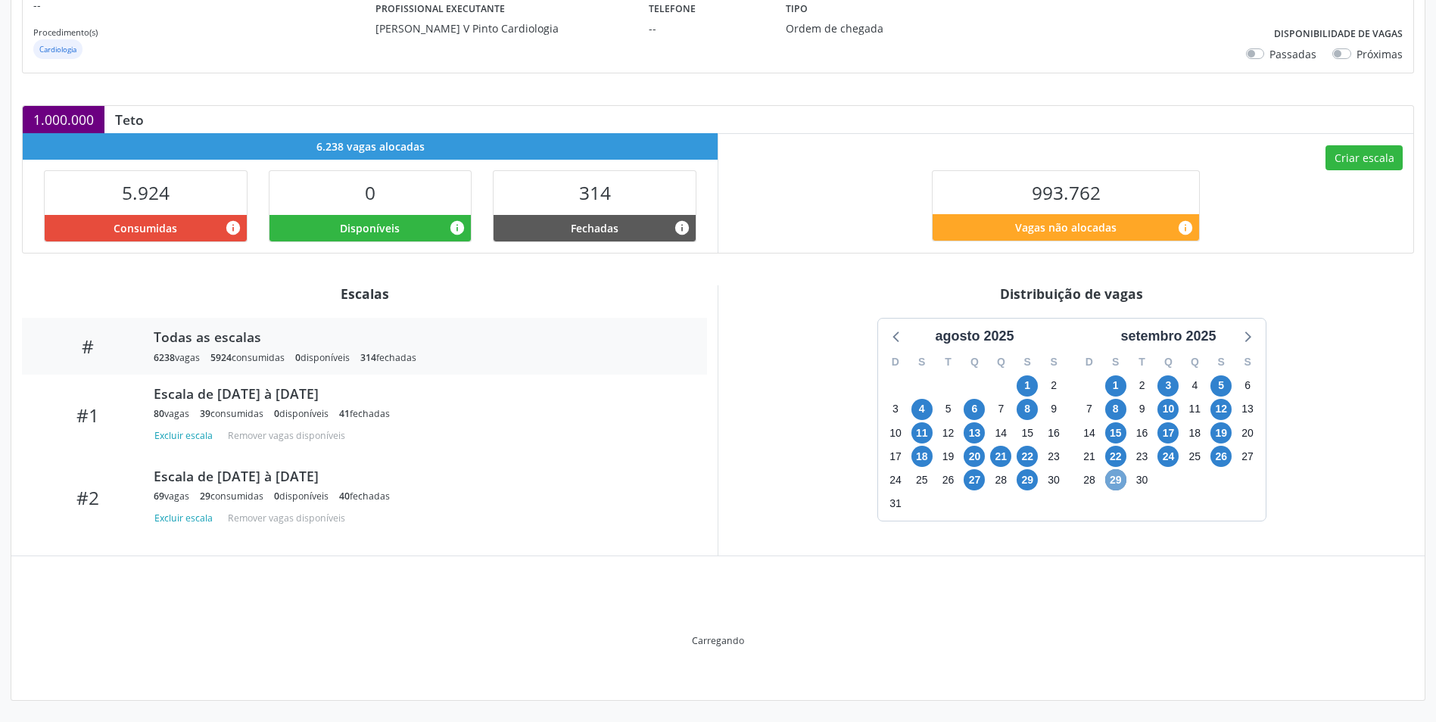
scroll to position [237, 0]
click at [1116, 430] on span "15" at bounding box center [1115, 432] width 21 height 21
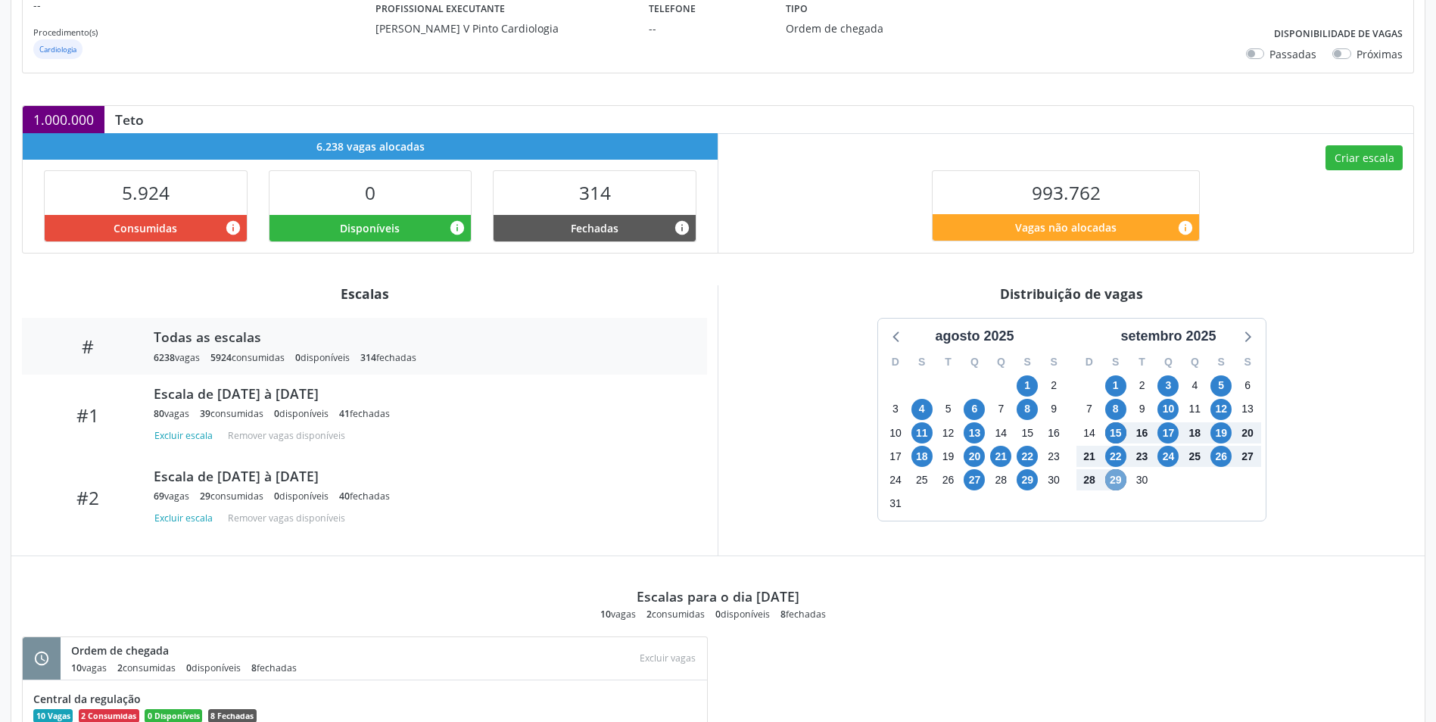
click at [1118, 471] on span "29" at bounding box center [1115, 479] width 21 height 21
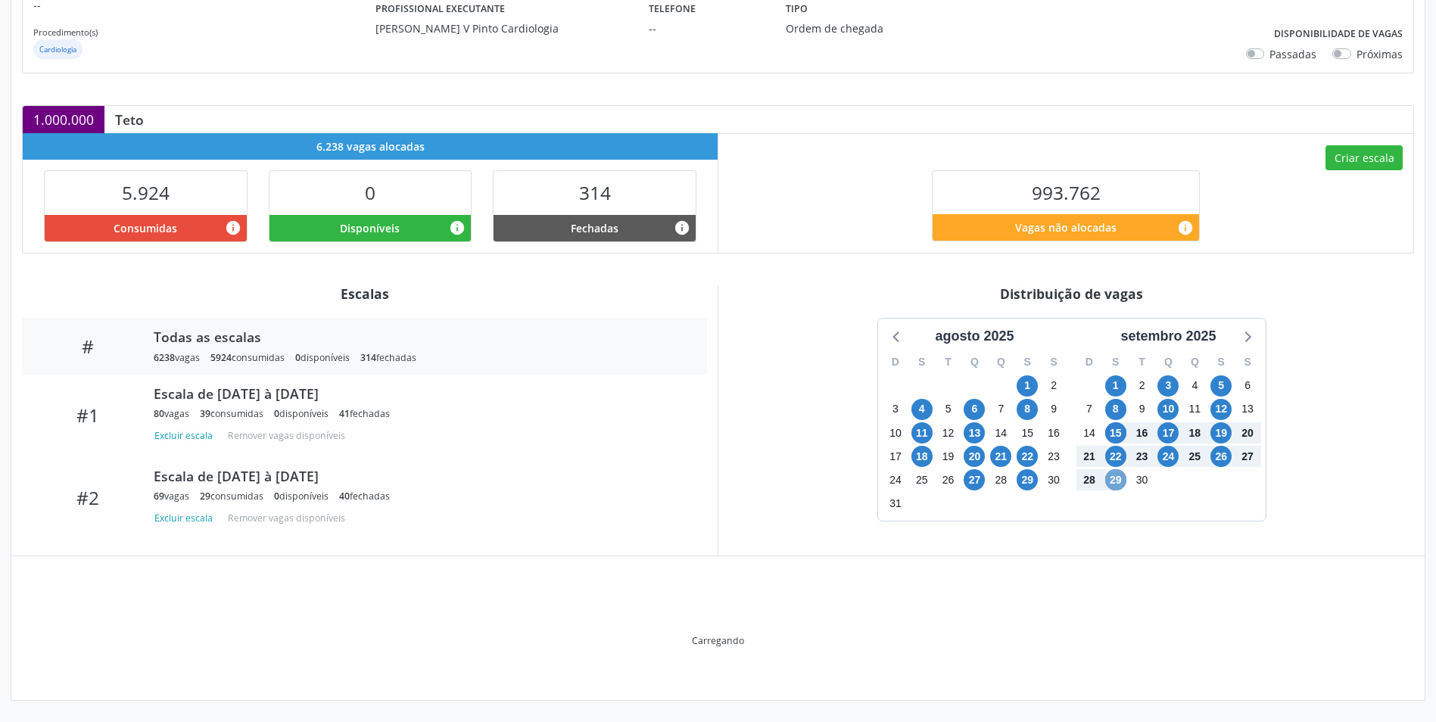
click at [1117, 478] on span "29" at bounding box center [1115, 479] width 21 height 21
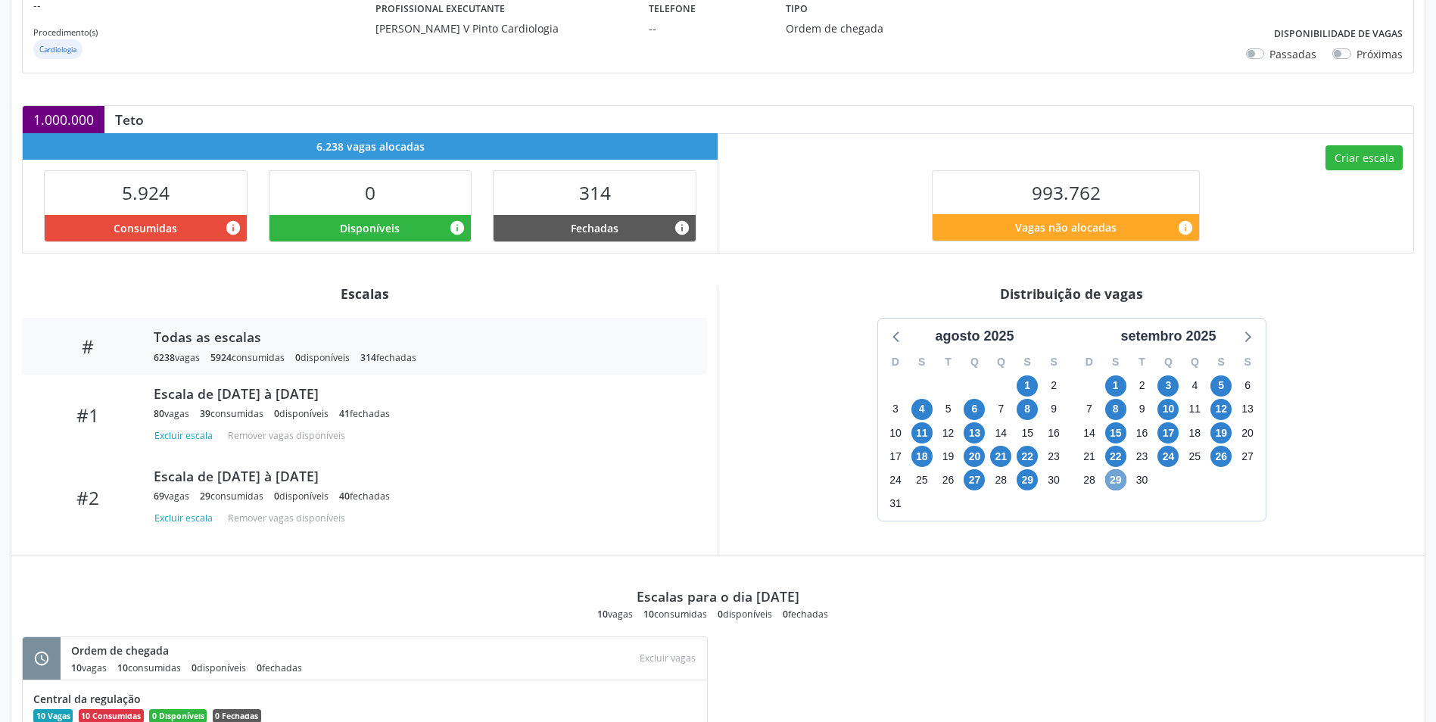
click at [1117, 478] on span "29" at bounding box center [1115, 479] width 21 height 21
click at [1193, 496] on div "9" at bounding box center [1194, 503] width 26 height 23
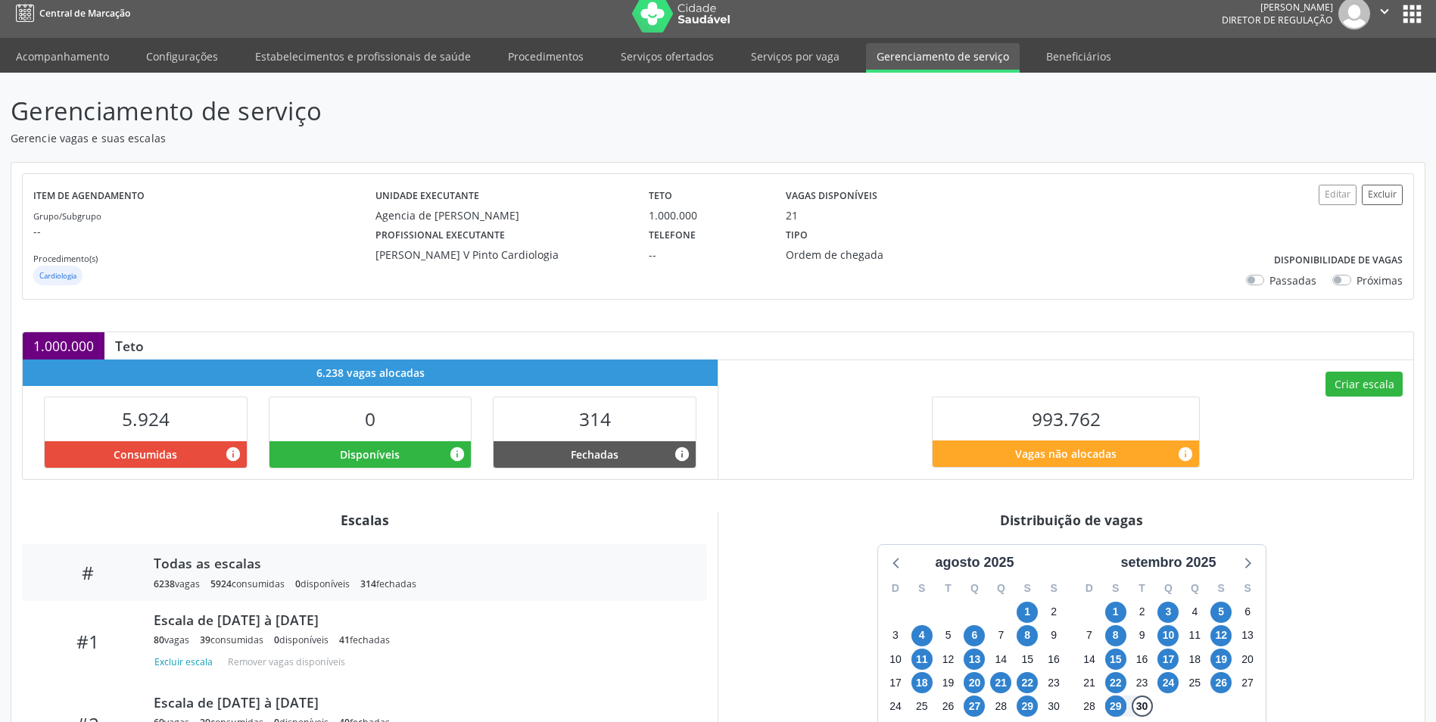
scroll to position [10, 0]
click at [1235, 447] on div "Criar escala 993.762 Vagas não alocadas info" at bounding box center [1065, 419] width 695 height 119
